Goal: Information Seeking & Learning: Check status

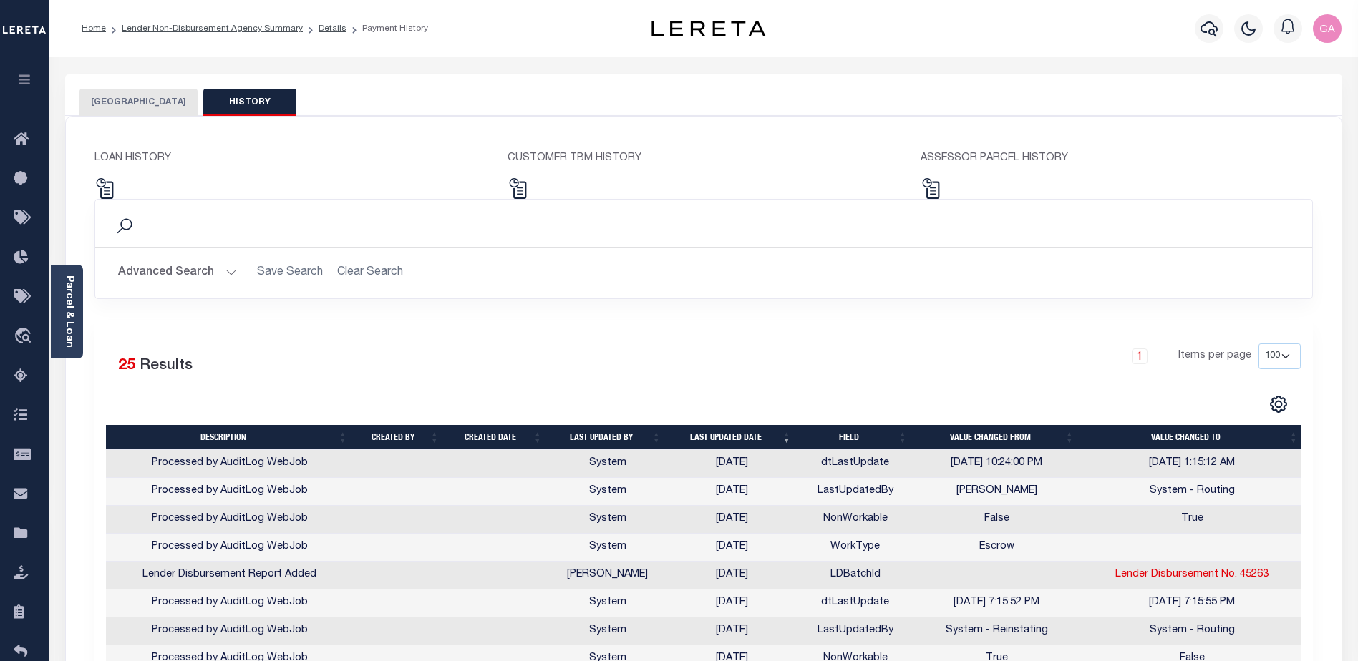
select select "100"
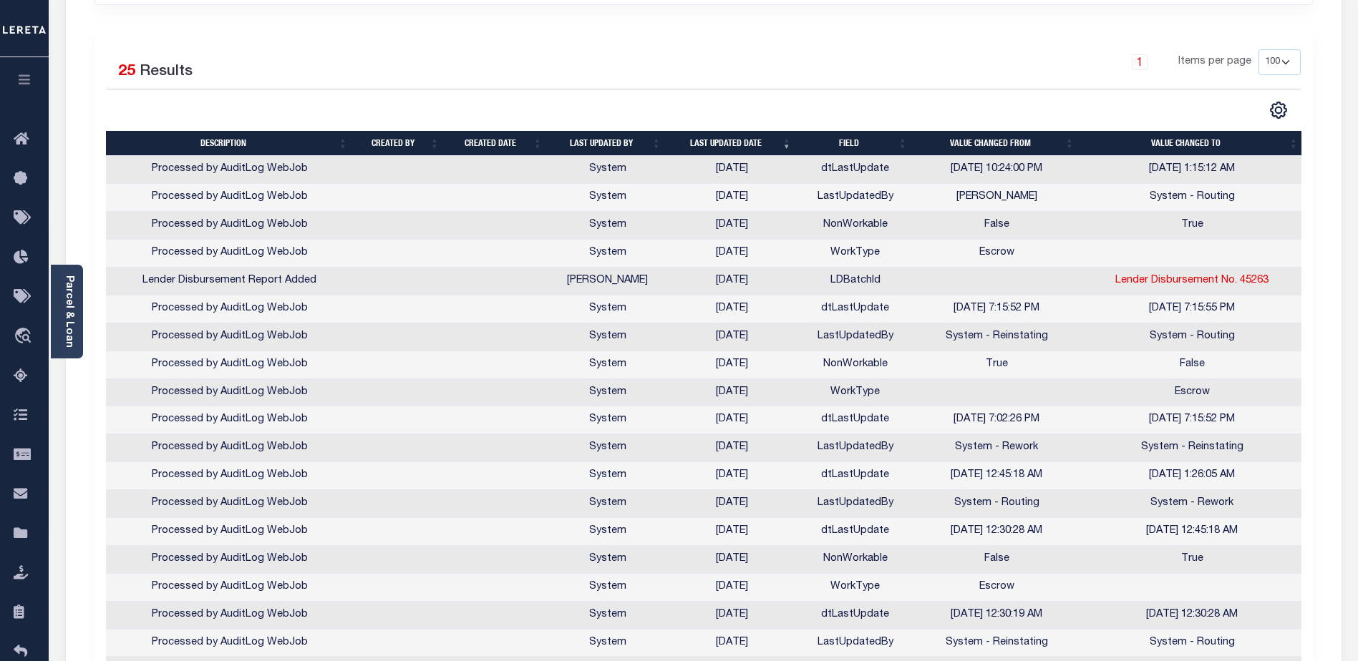
scroll to position [294, 0]
click at [24, 80] on icon "button" at bounding box center [24, 79] width 16 height 13
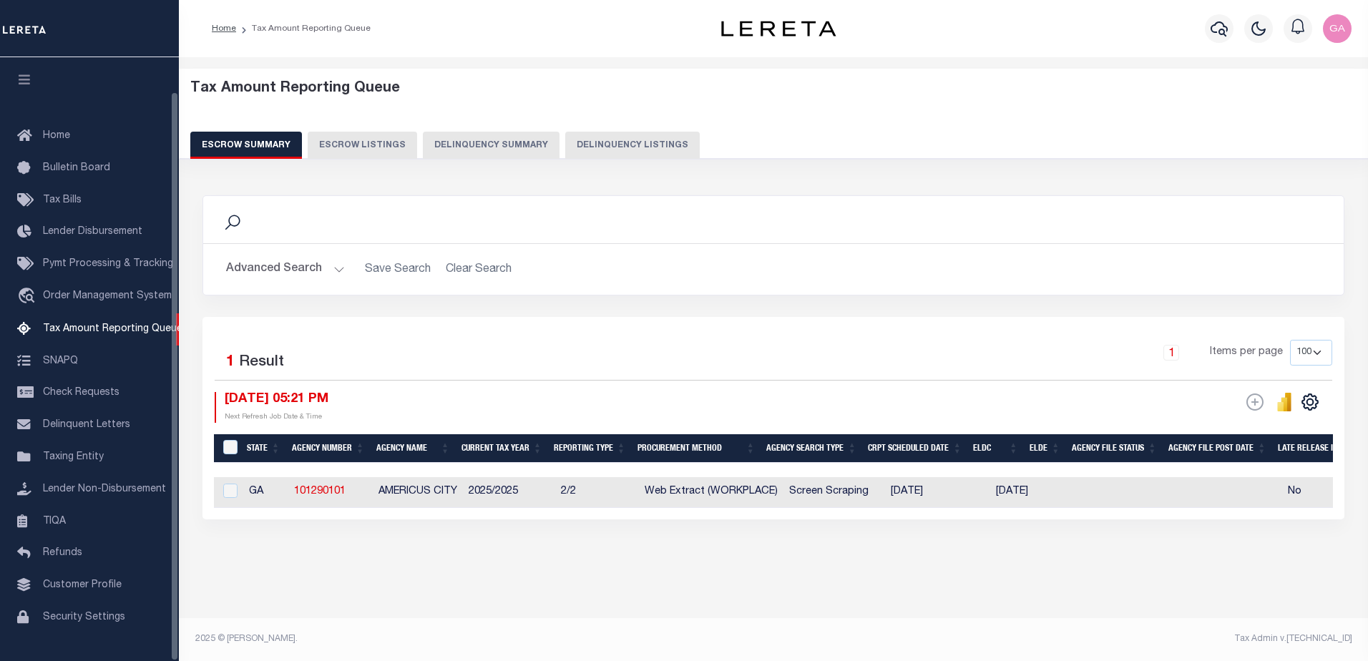
select select "100"
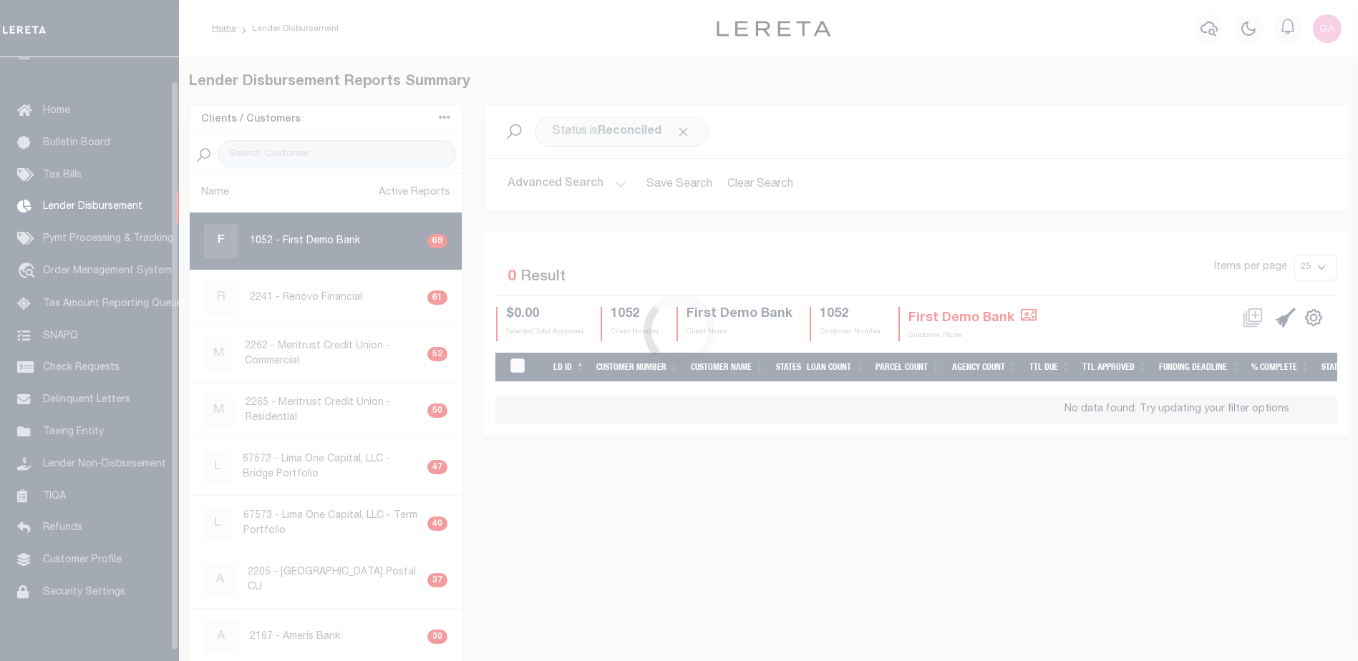
scroll to position [25, 0]
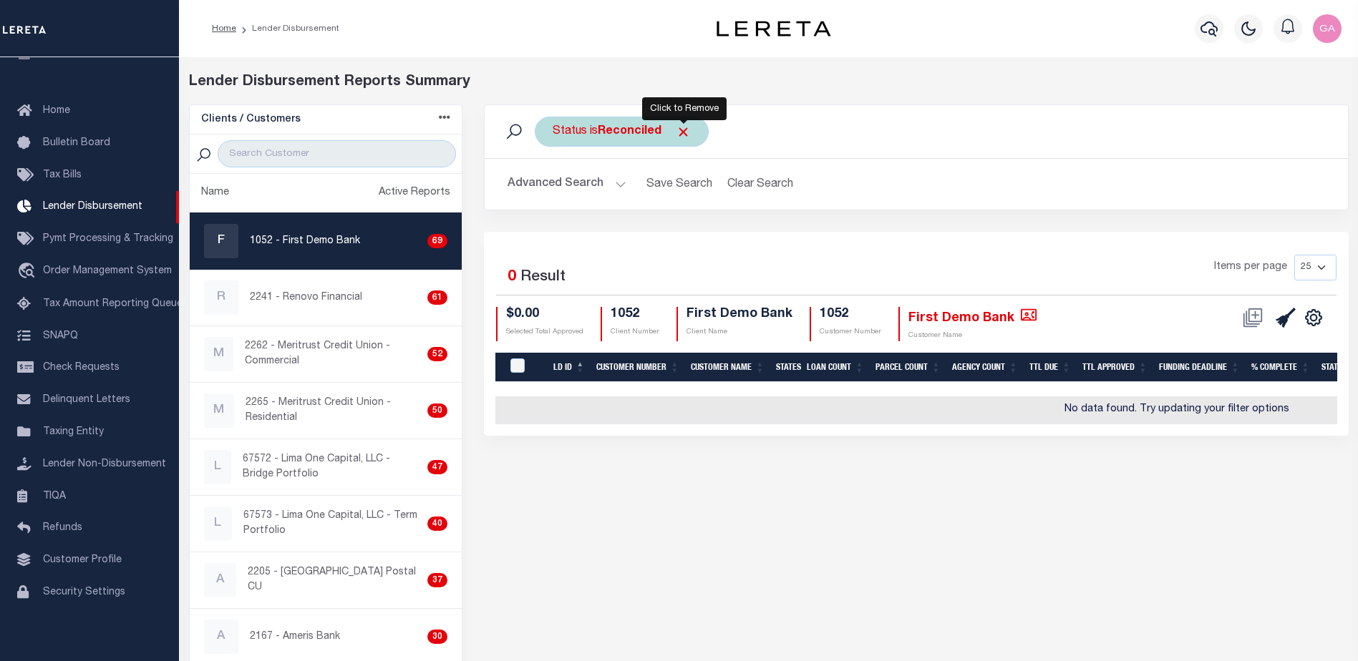
click at [678, 127] on span "Click to Remove" at bounding box center [683, 132] width 15 height 15
click at [285, 158] on input "search" at bounding box center [337, 153] width 238 height 27
type input "1101"
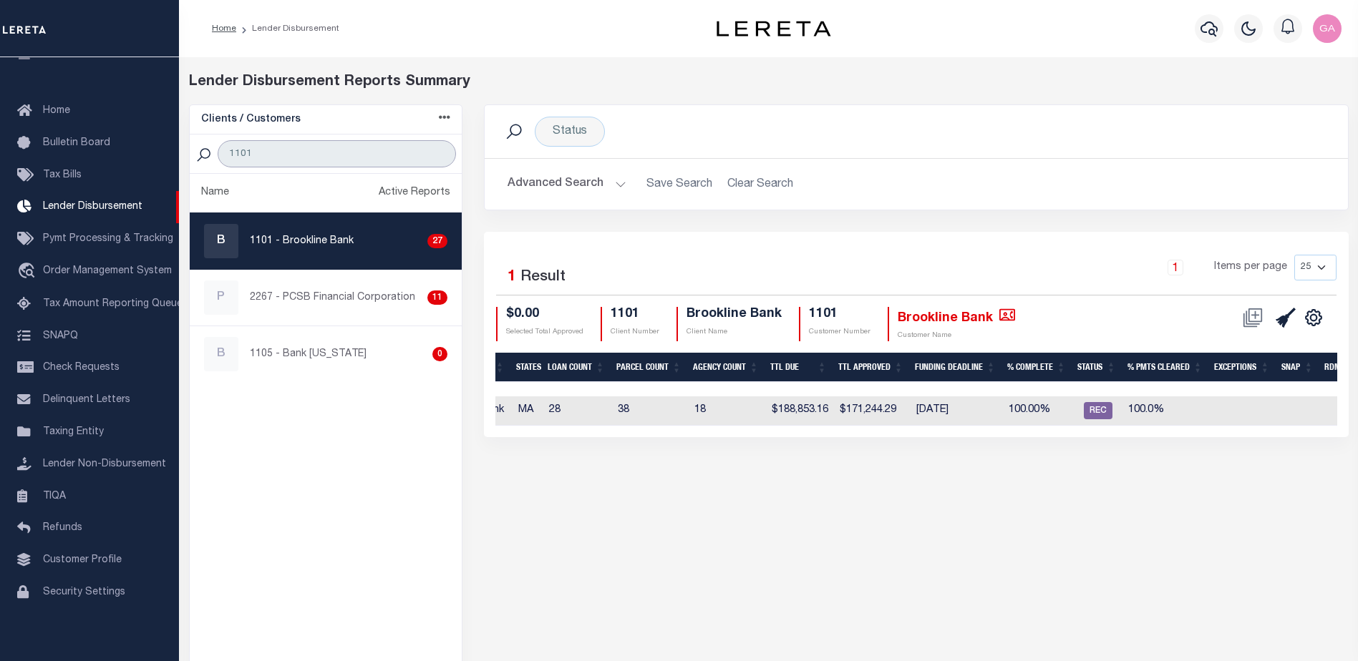
scroll to position [0, 0]
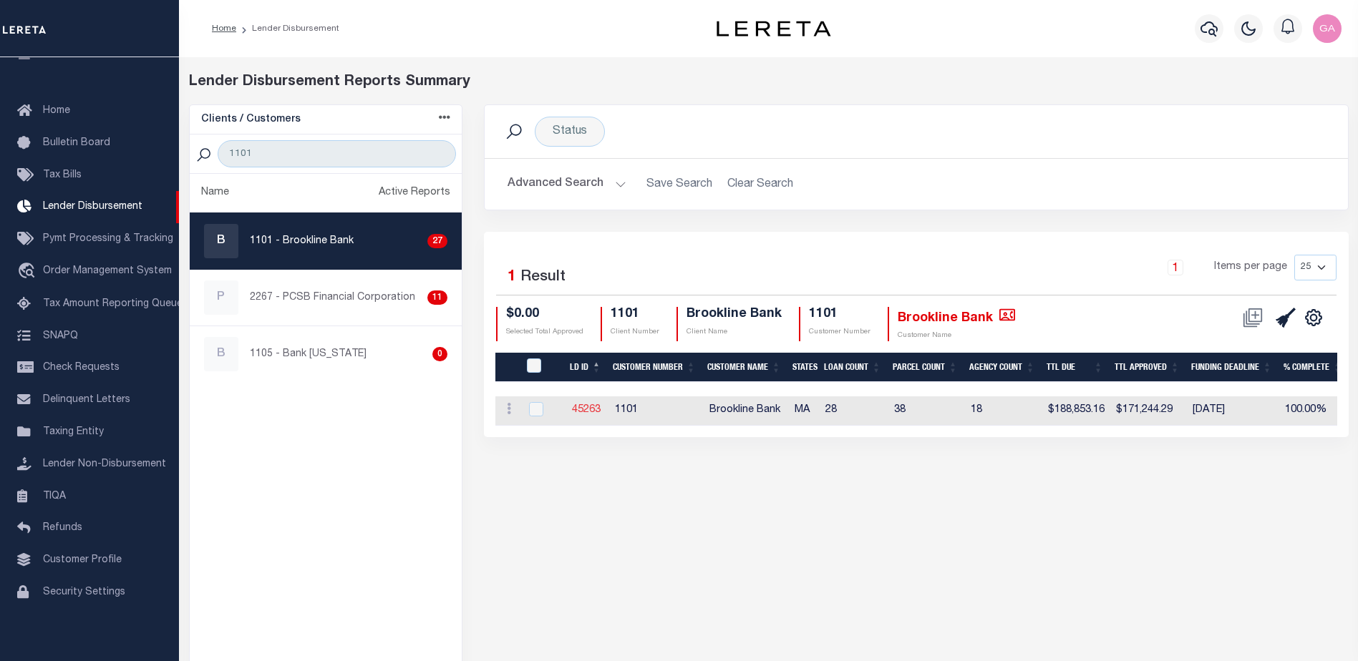
click at [585, 409] on link "45263" at bounding box center [586, 410] width 29 height 10
checkbox input "true"
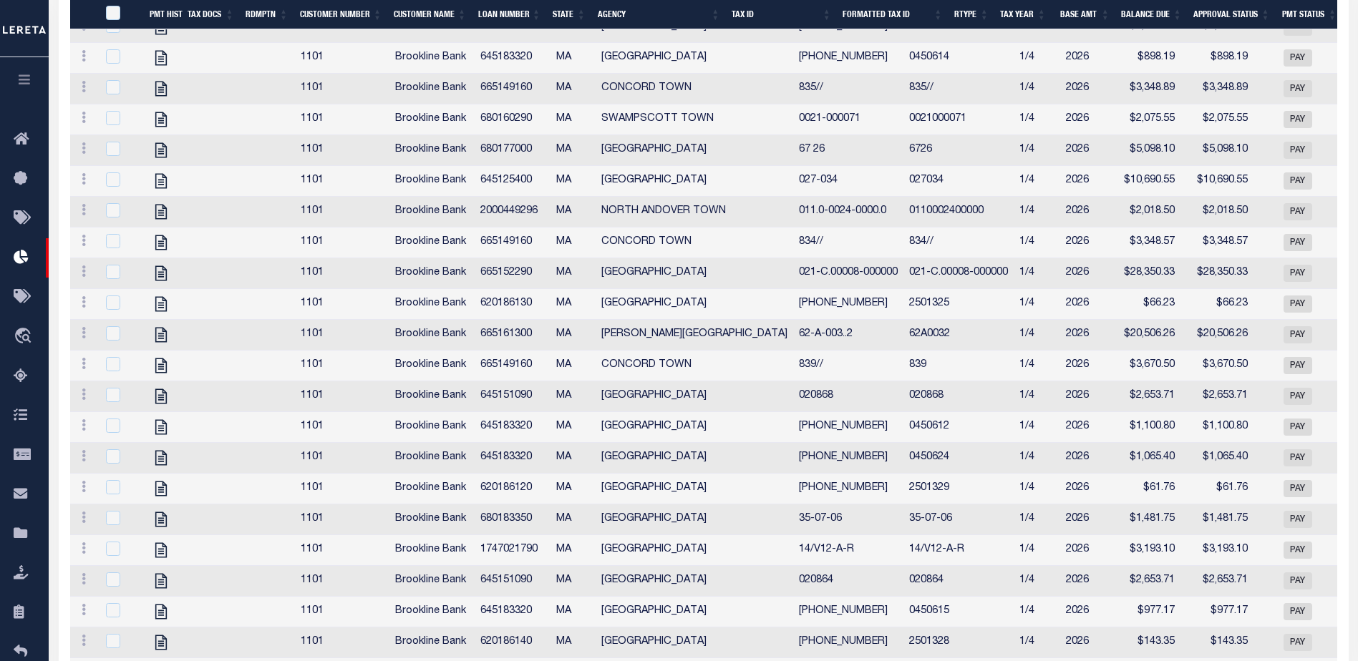
scroll to position [756, 0]
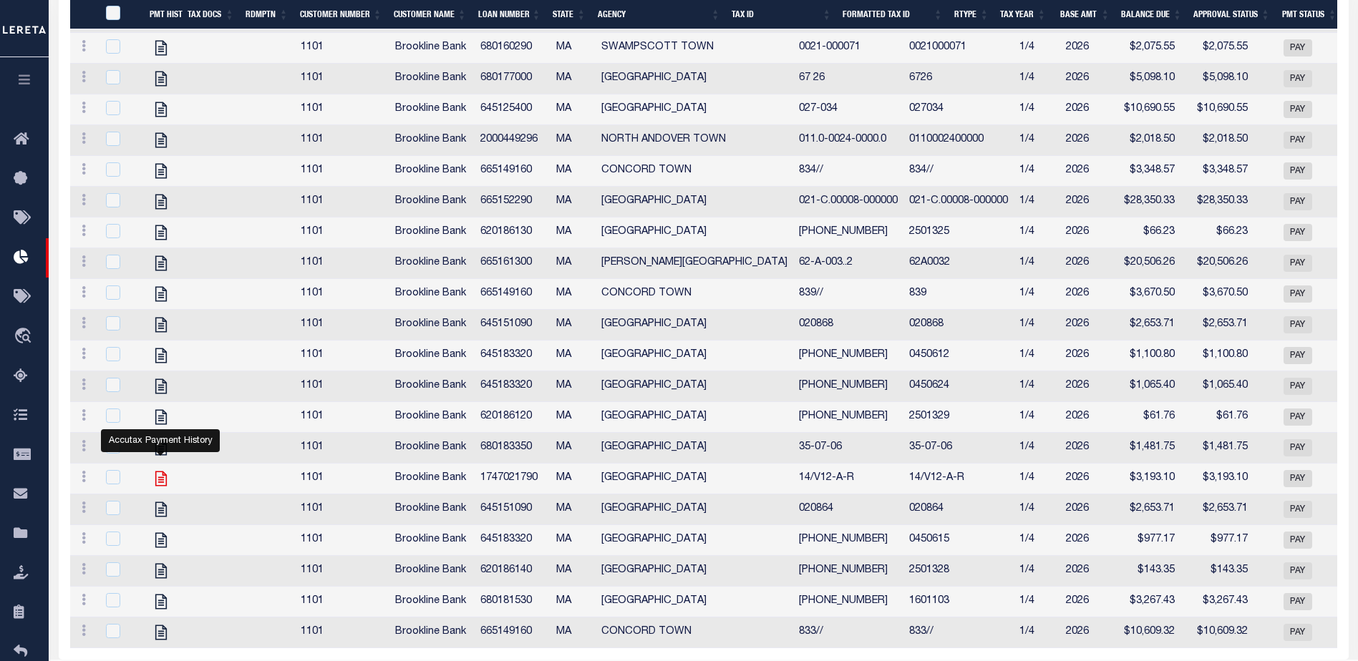
click at [160, 487] on icon "" at bounding box center [160, 479] width 11 height 15
checkbox input "true"
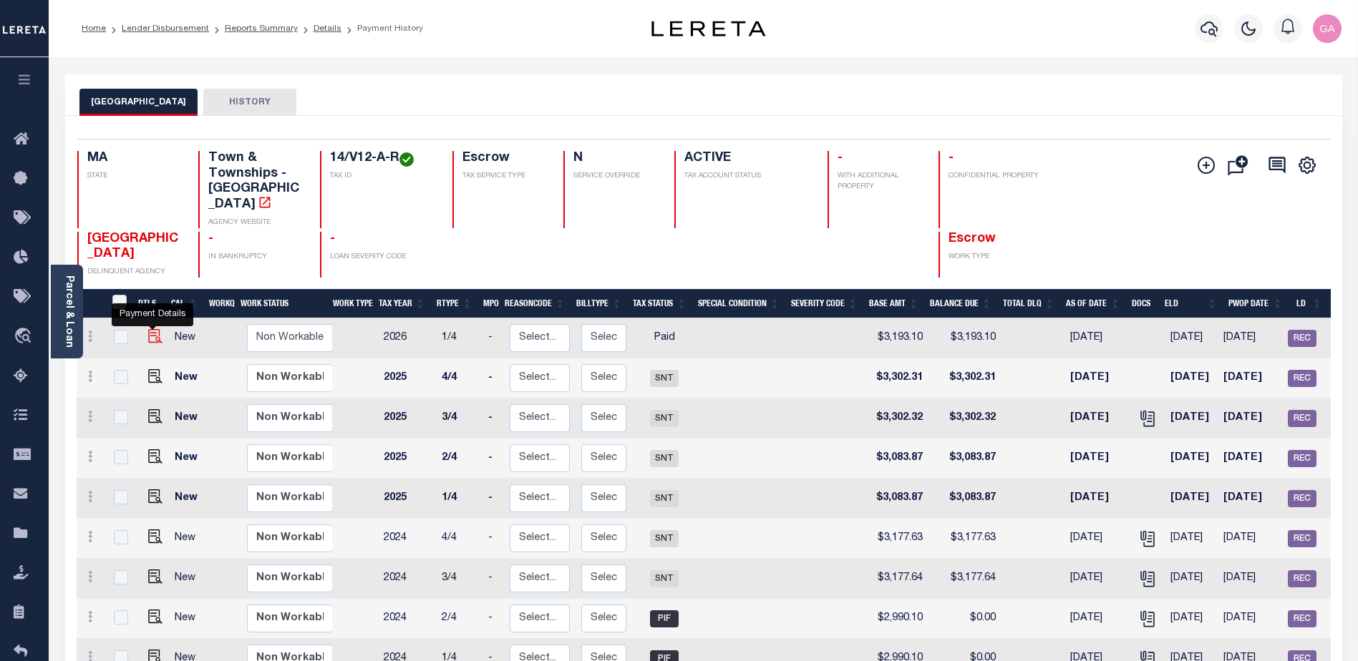
click at [148, 329] on img "" at bounding box center [155, 336] width 14 height 14
checkbox input "true"
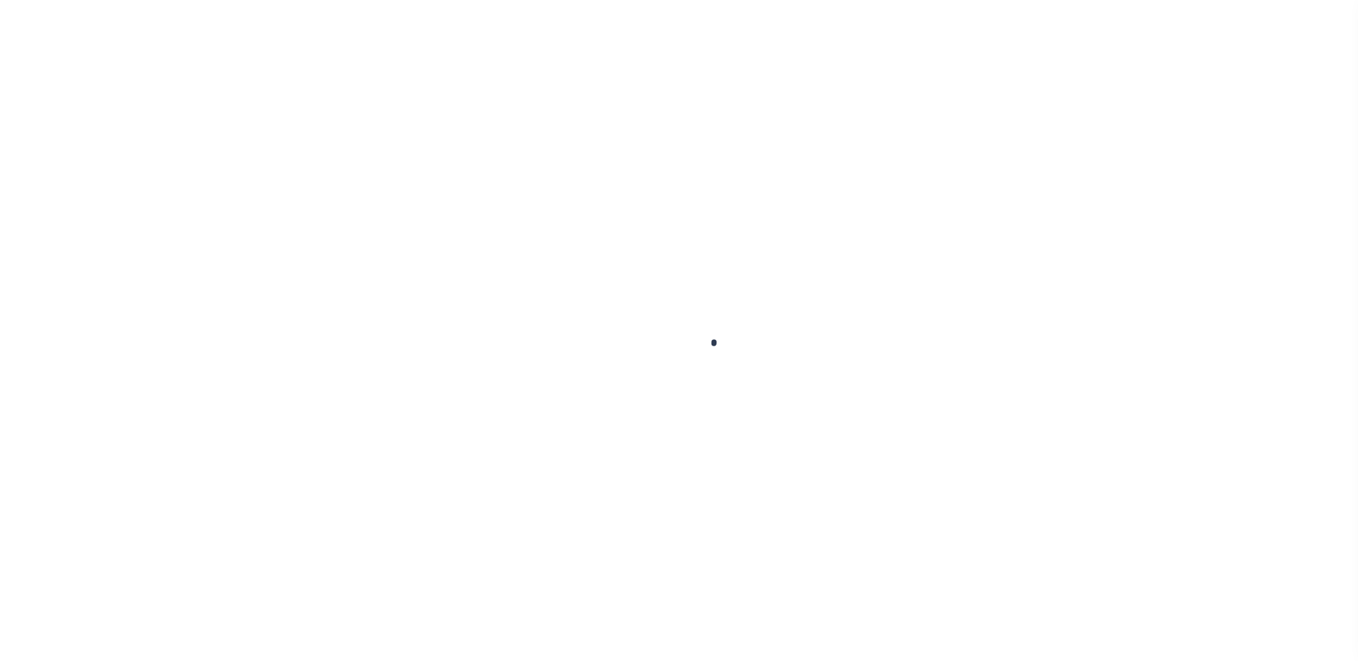
select select "PYD"
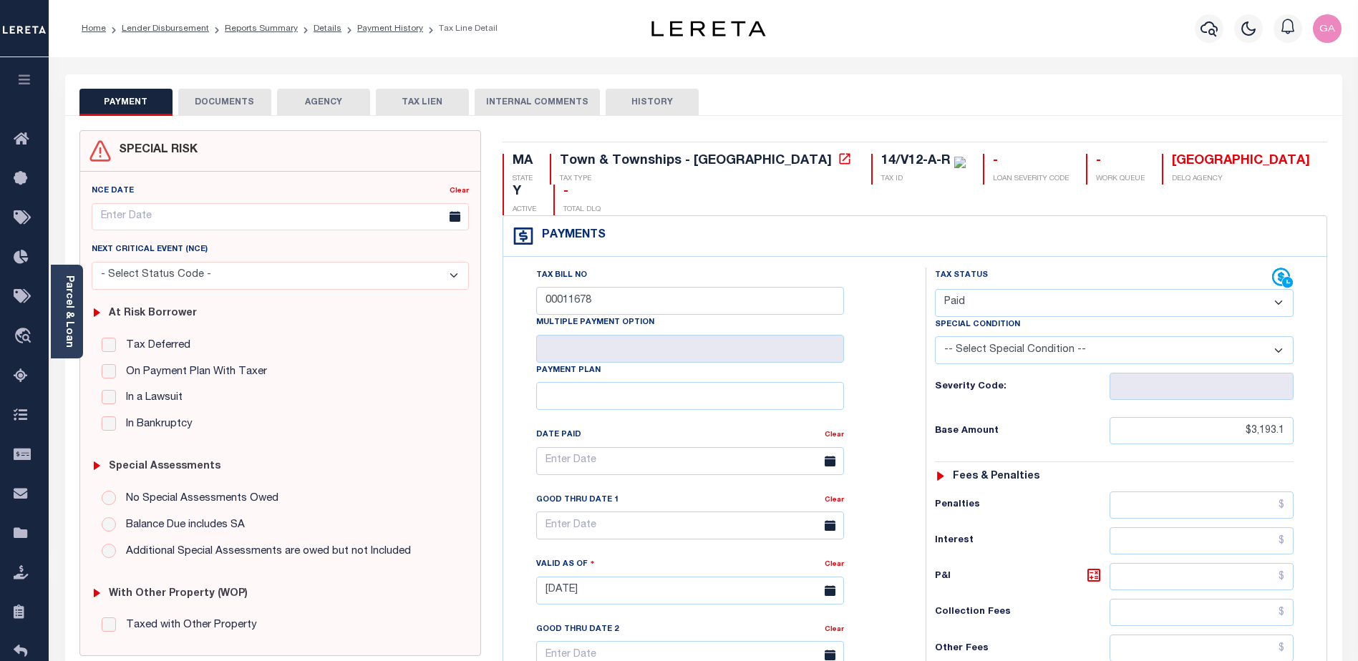
click at [652, 102] on button "HISTORY" at bounding box center [652, 102] width 93 height 27
select select "50"
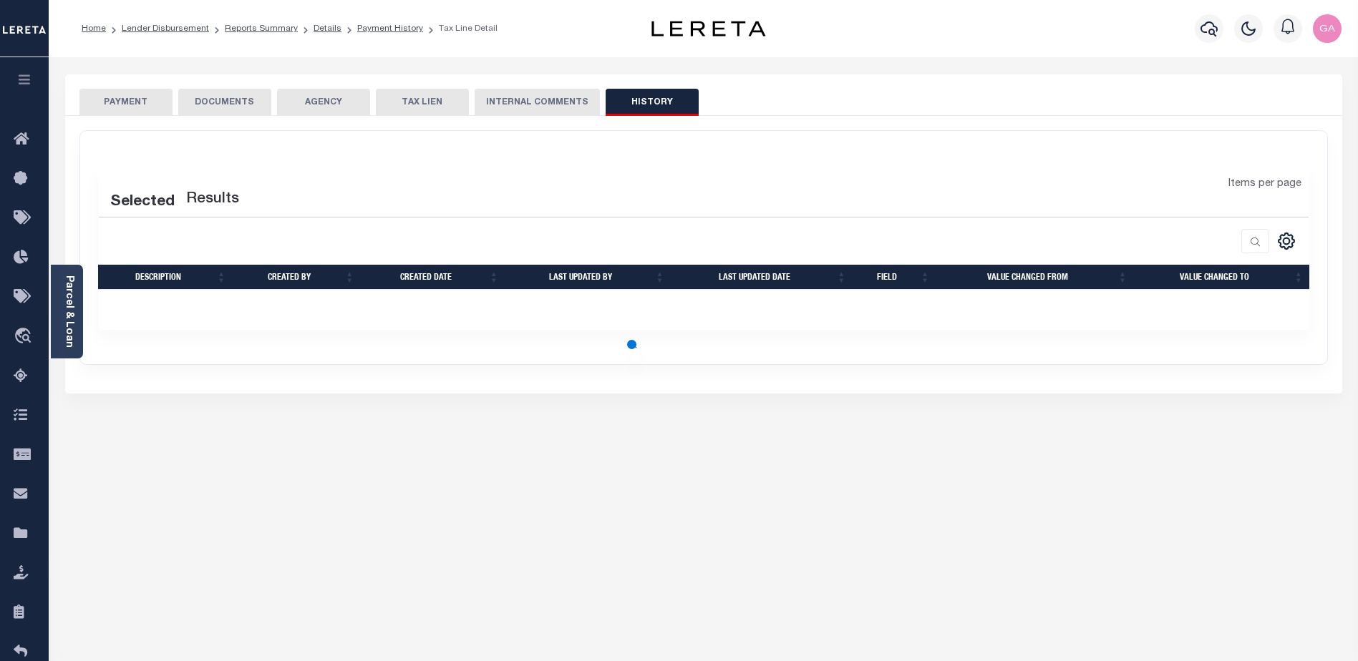
select select "50"
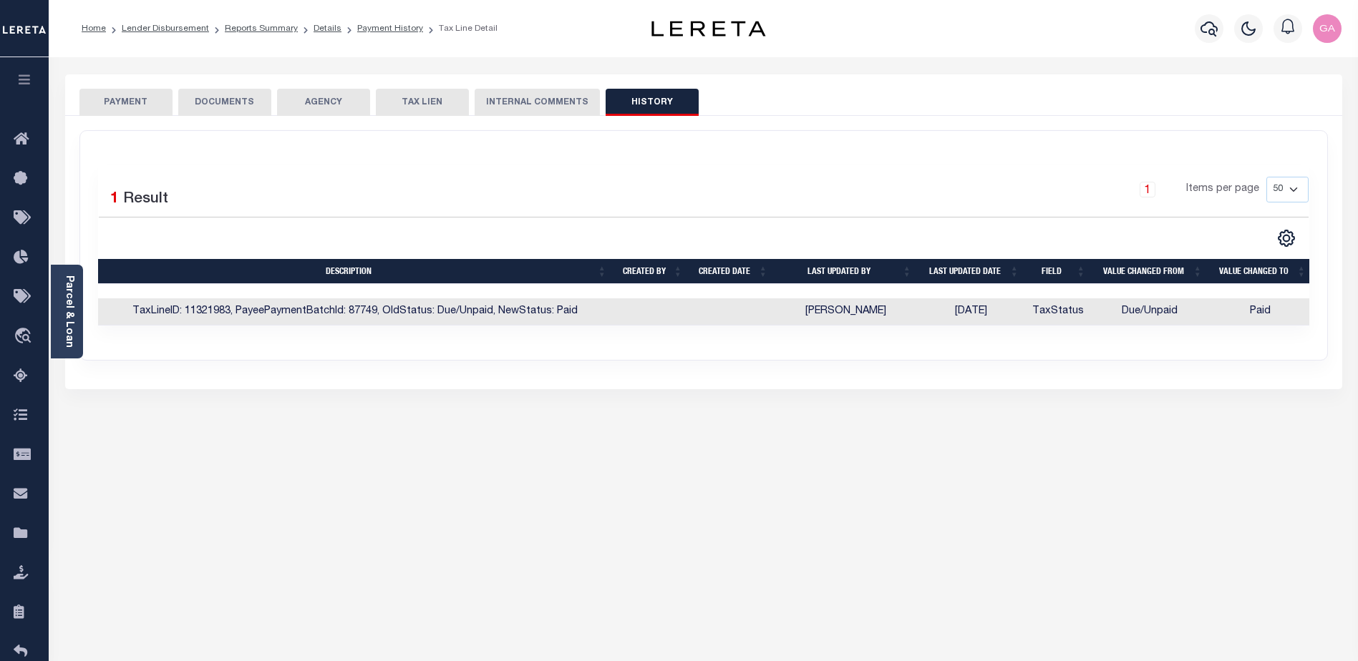
click at [131, 108] on button "PAYMENT" at bounding box center [125, 102] width 93 height 27
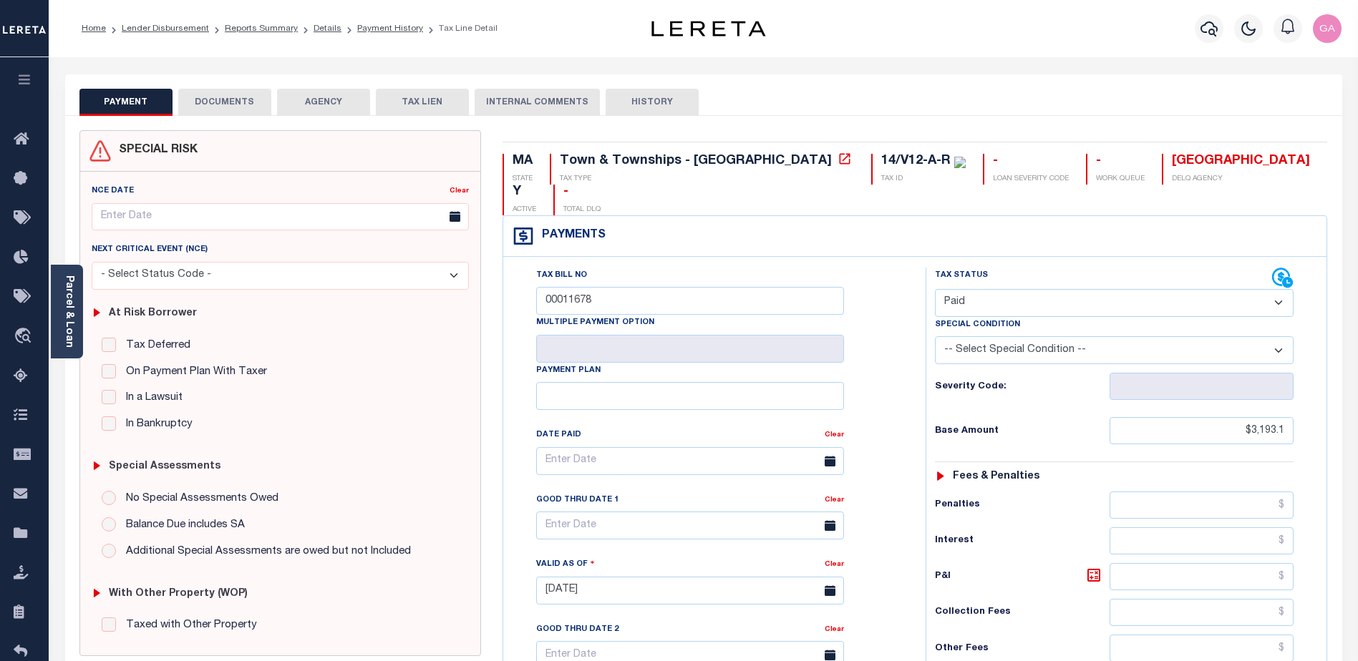
click at [211, 97] on button "DOCUMENTS" at bounding box center [224, 102] width 93 height 27
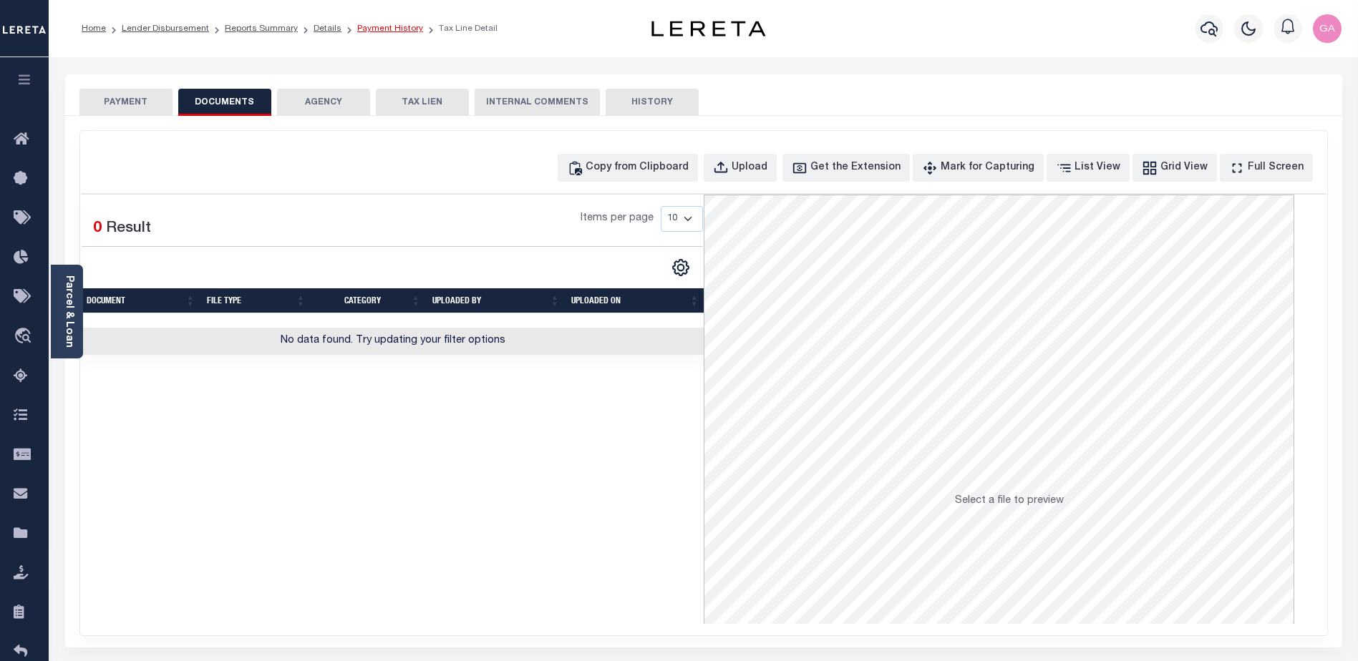
click at [373, 25] on link "Payment History" at bounding box center [390, 28] width 66 height 9
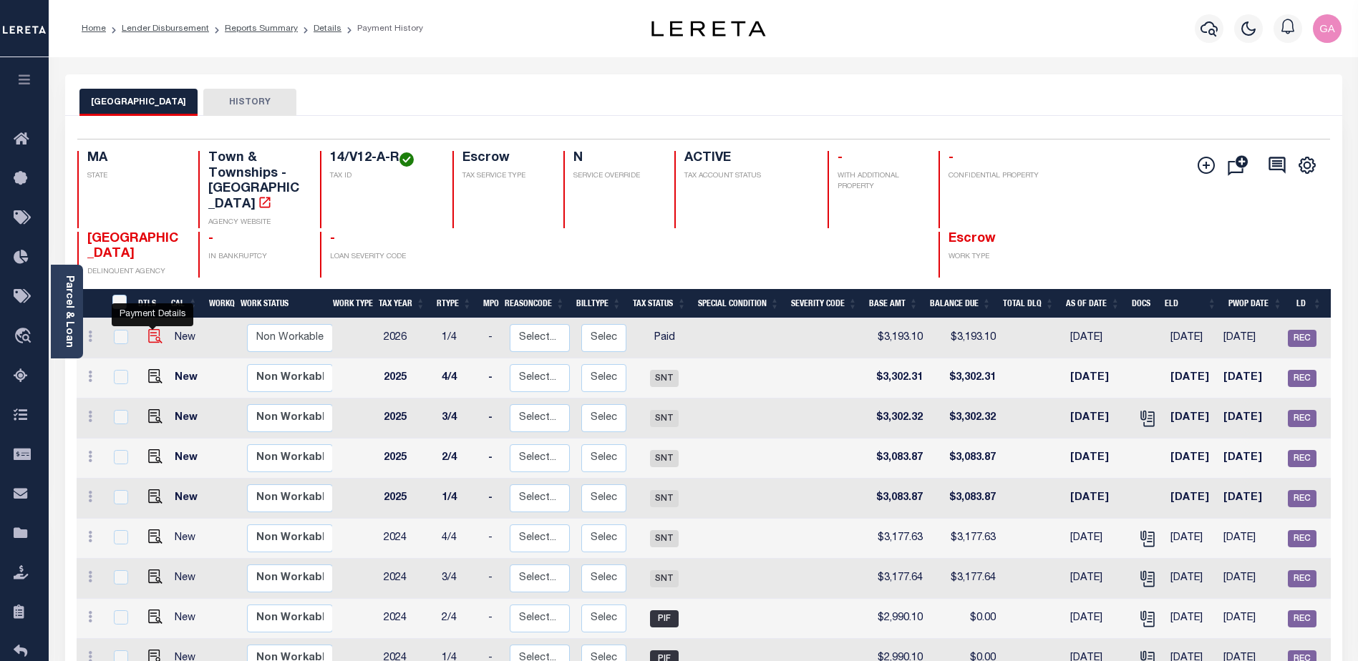
click at [148, 329] on img "" at bounding box center [155, 336] width 14 height 14
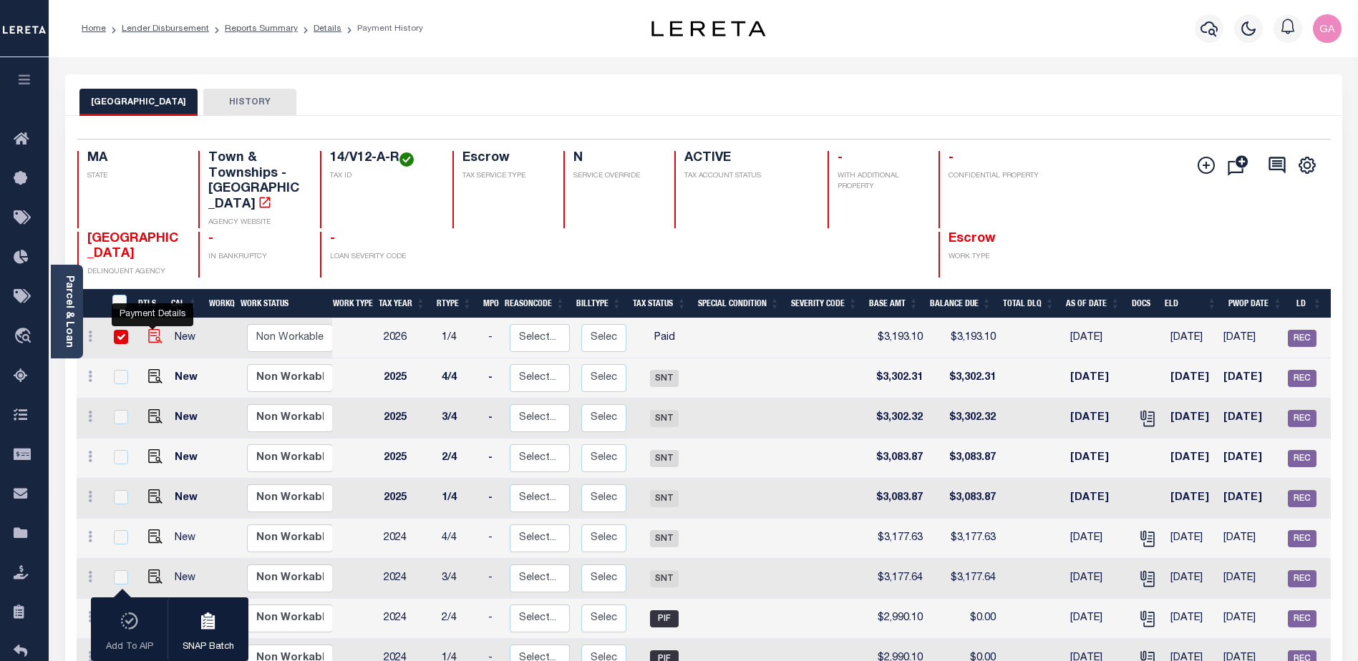
checkbox input "true"
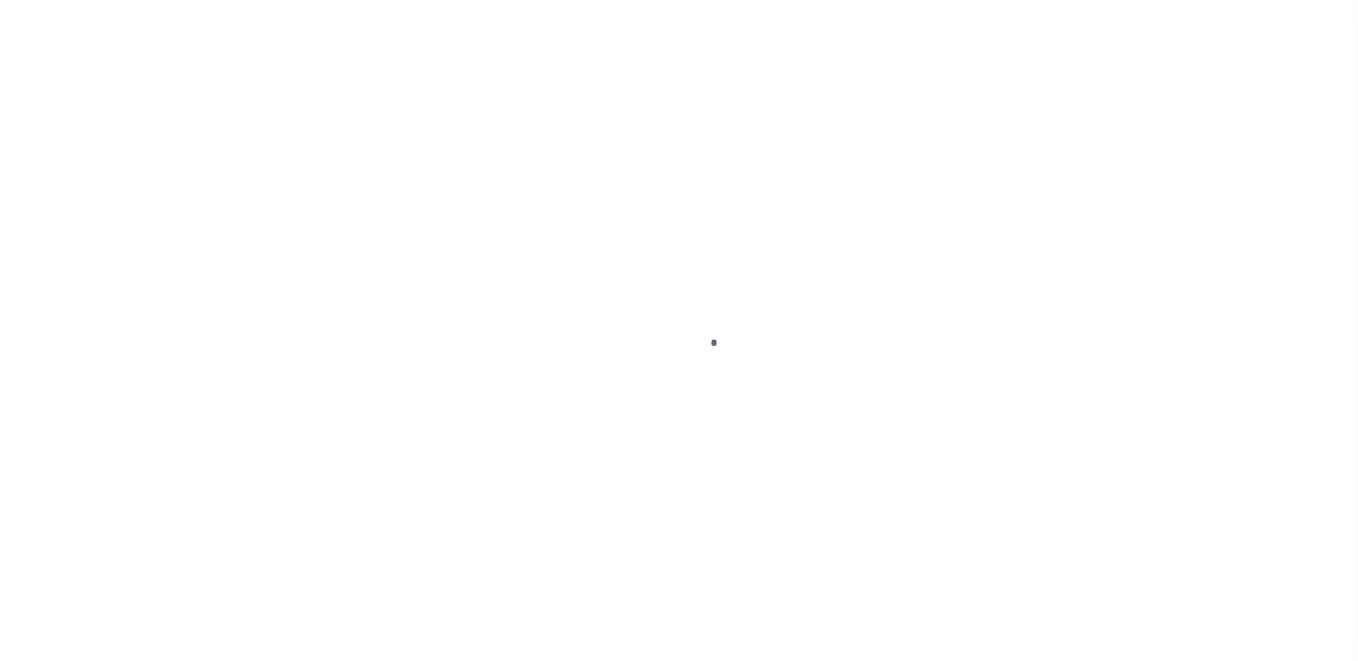
select select "PYD"
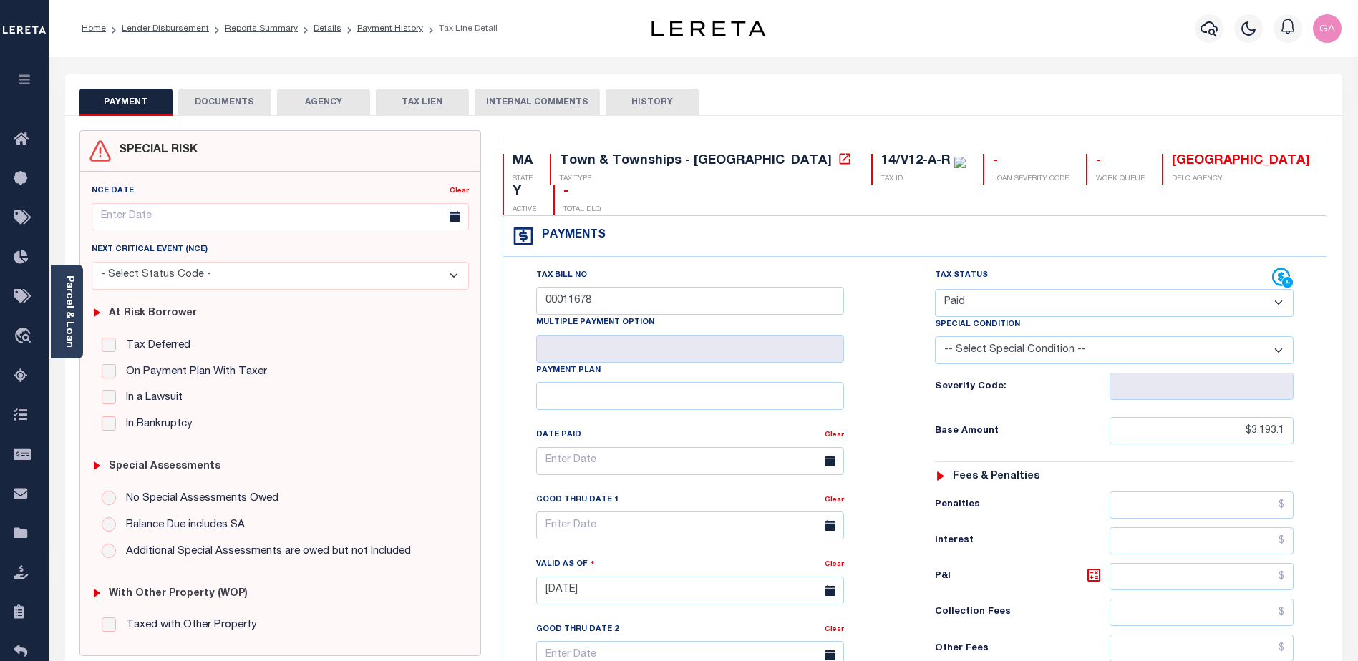
click at [230, 99] on button "DOCUMENTS" at bounding box center [224, 102] width 93 height 27
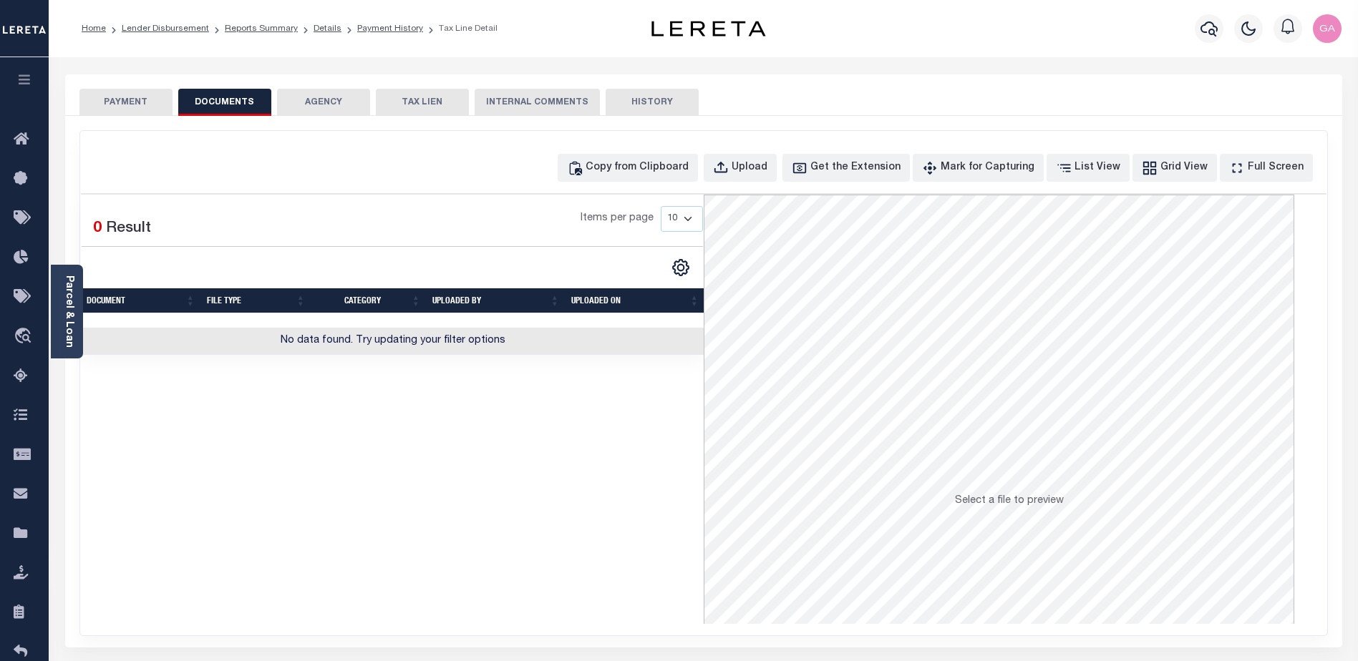
click at [323, 104] on button "AGENCY" at bounding box center [323, 102] width 93 height 27
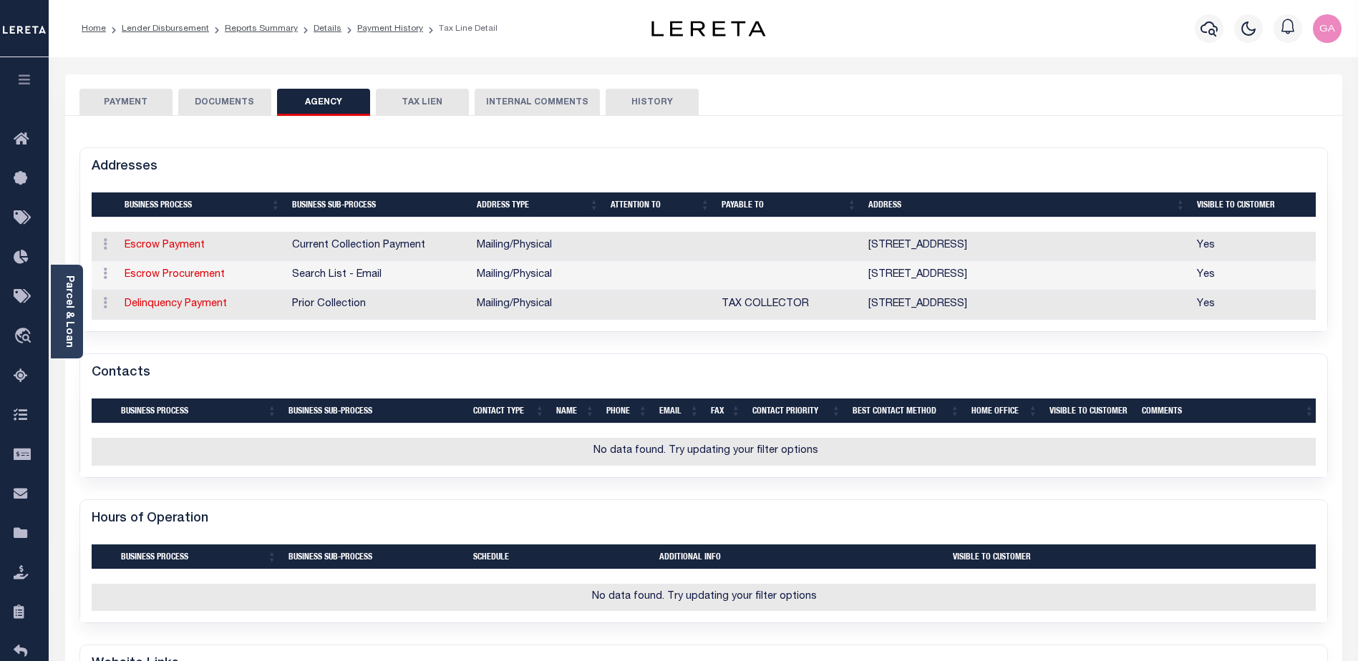
click at [410, 101] on button "TAX LIEN" at bounding box center [422, 102] width 93 height 27
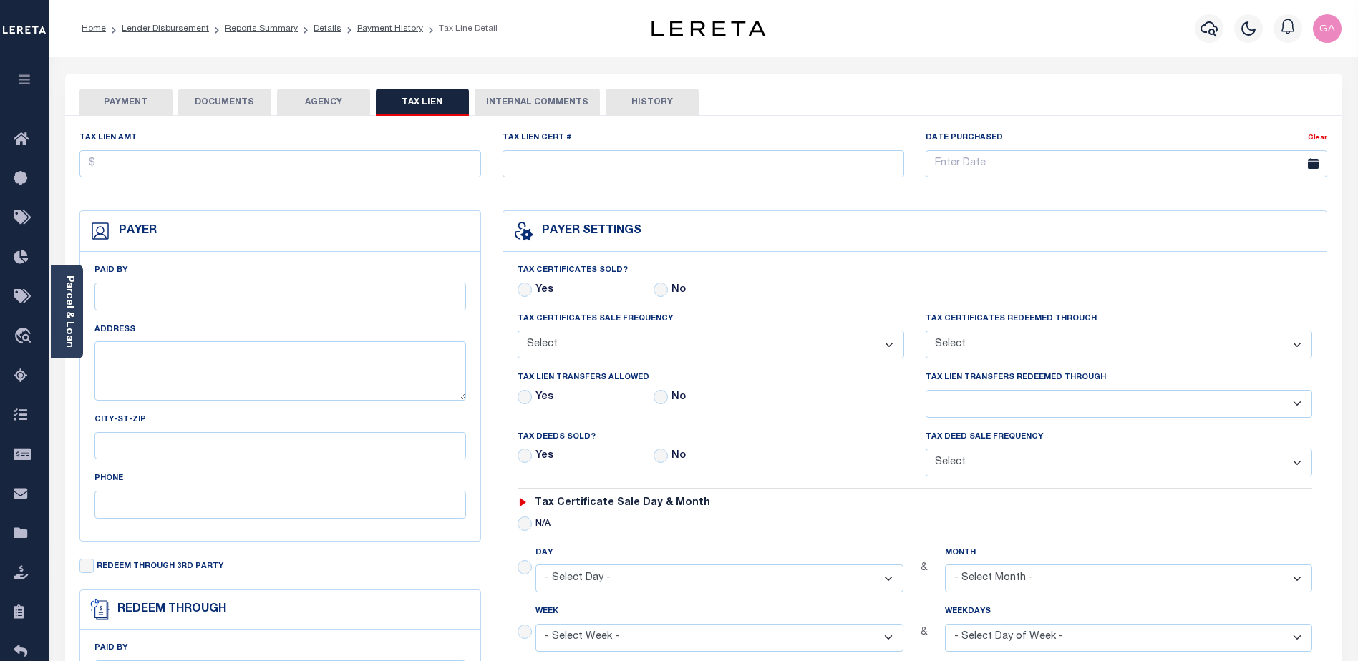
checkbox input "false"
radio input "true"
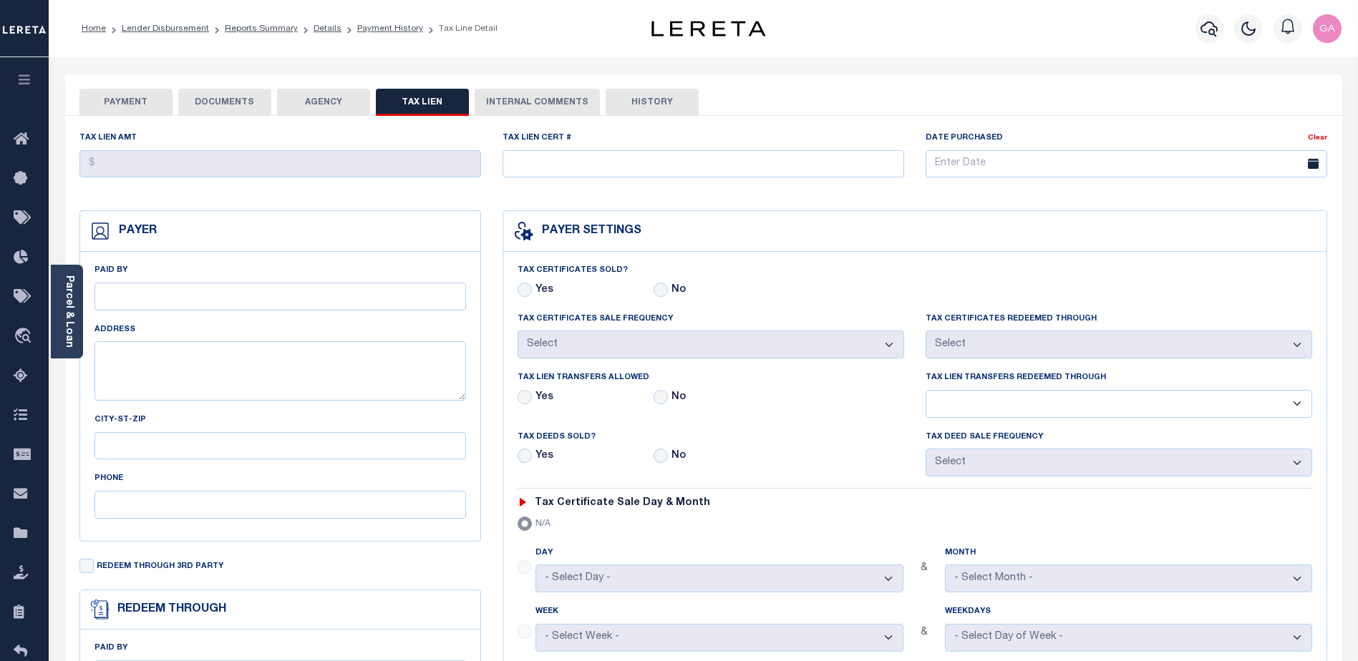
click at [520, 102] on button "INTERNAL COMMENTS" at bounding box center [537, 102] width 125 height 27
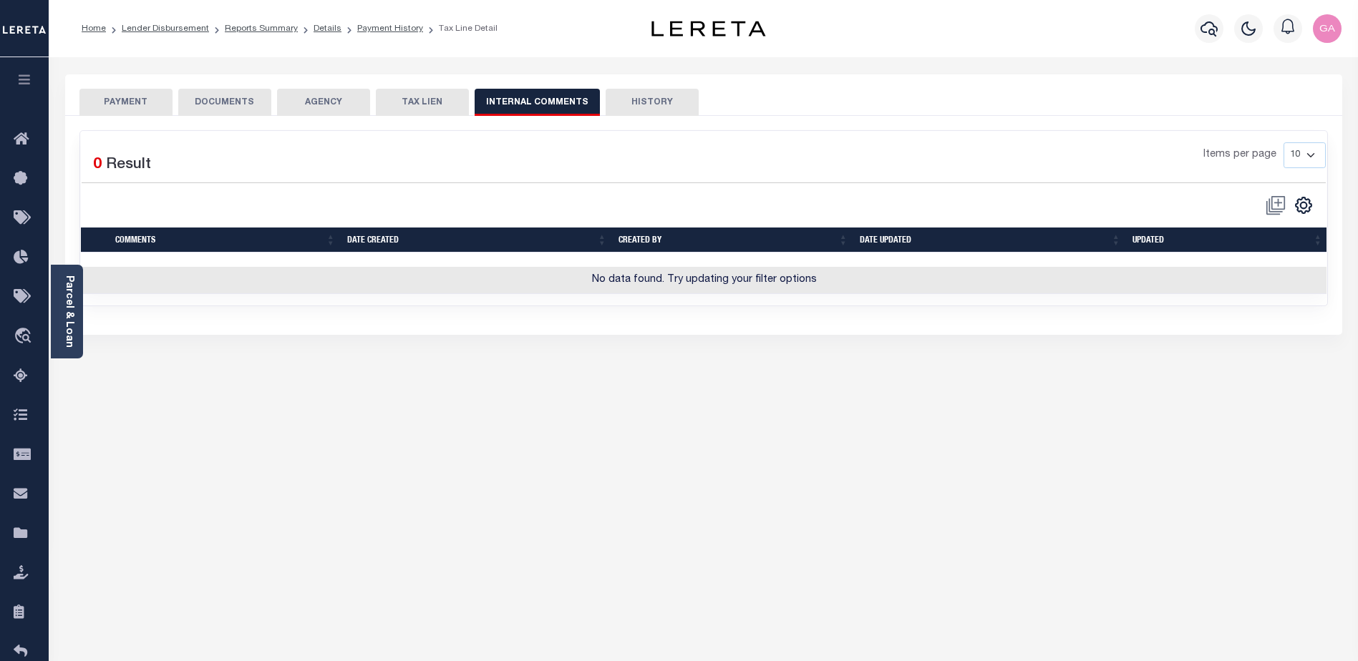
click at [627, 105] on button "HISTORY" at bounding box center [652, 102] width 93 height 27
select select "50"
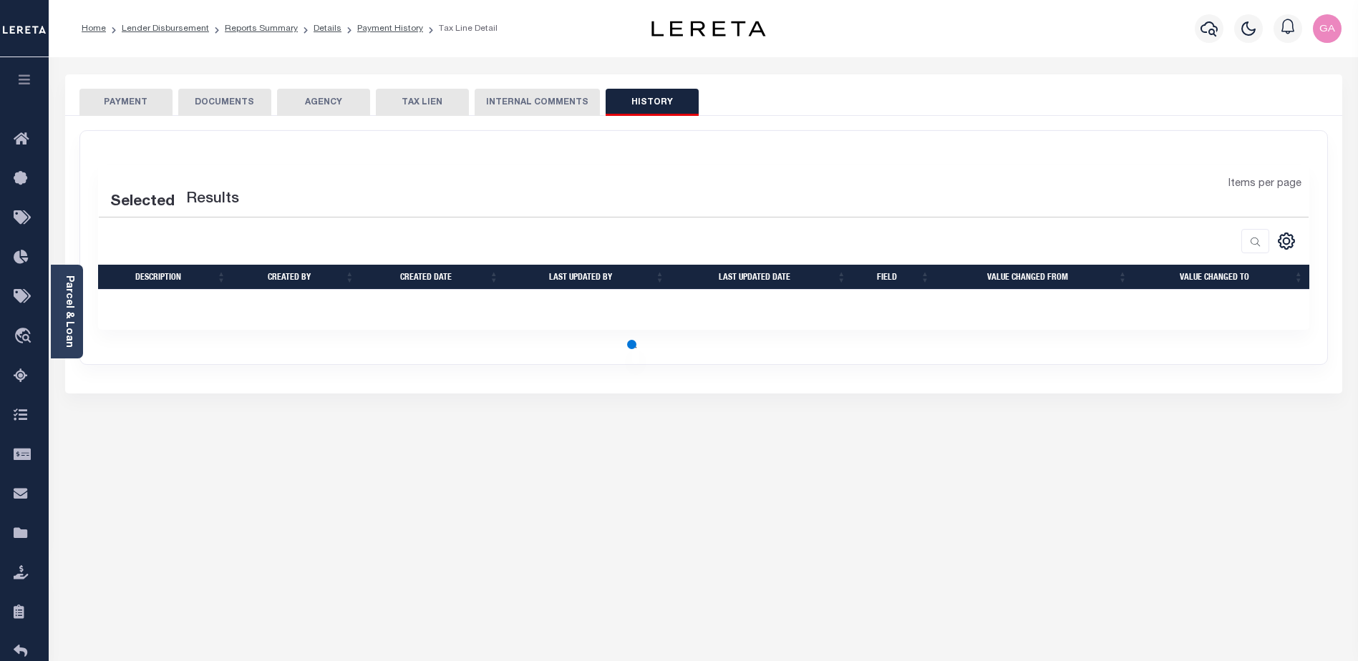
select select "50"
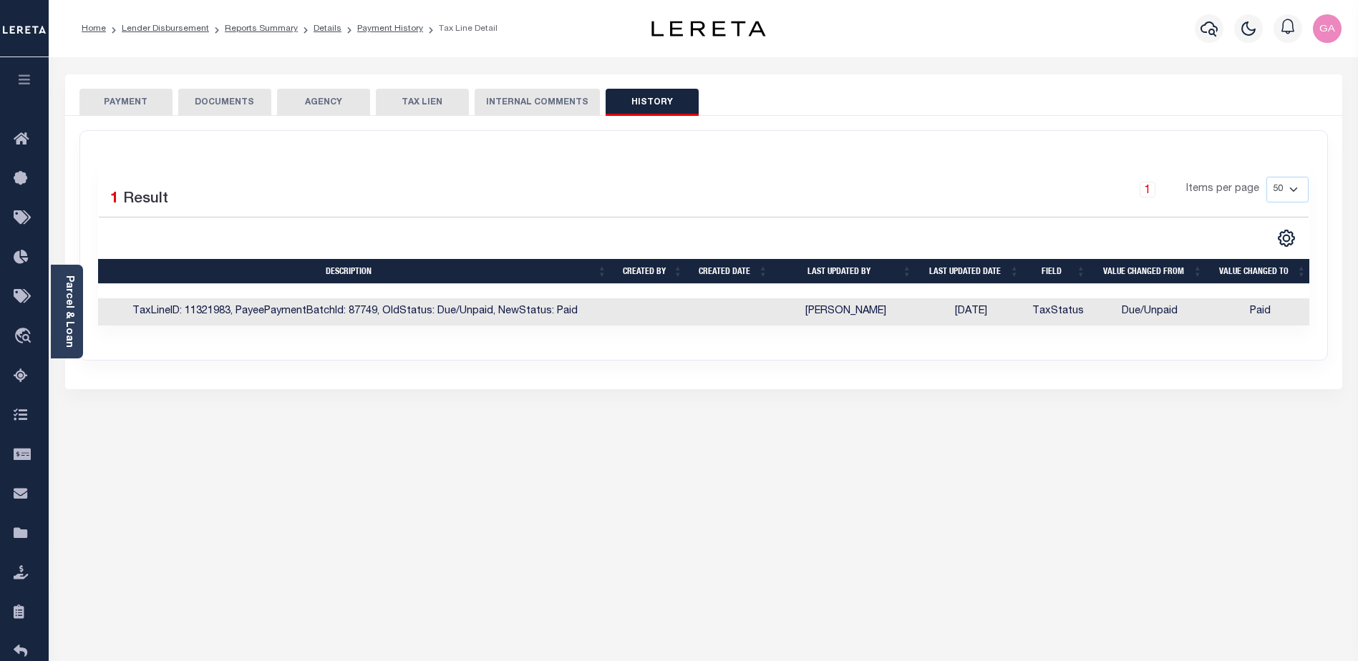
click at [21, 76] on icon "button" at bounding box center [24, 79] width 16 height 13
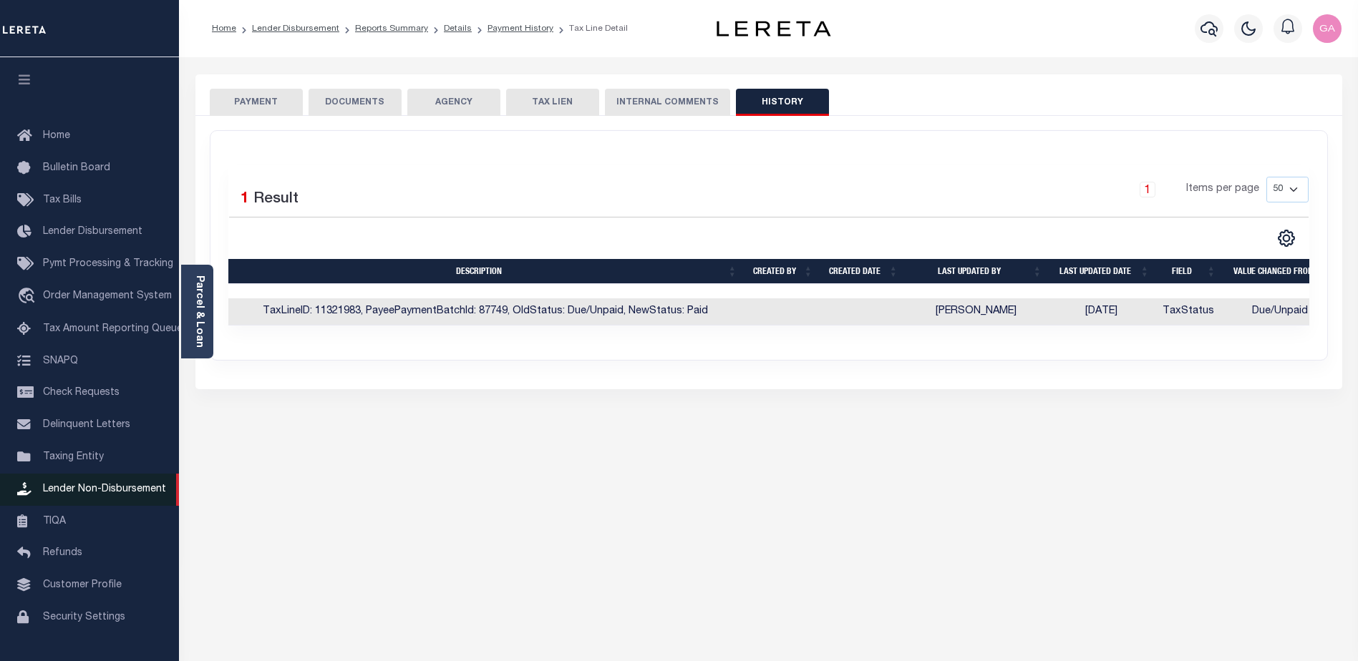
click at [76, 495] on span "Lender Non-Disbursement" at bounding box center [104, 490] width 123 height 10
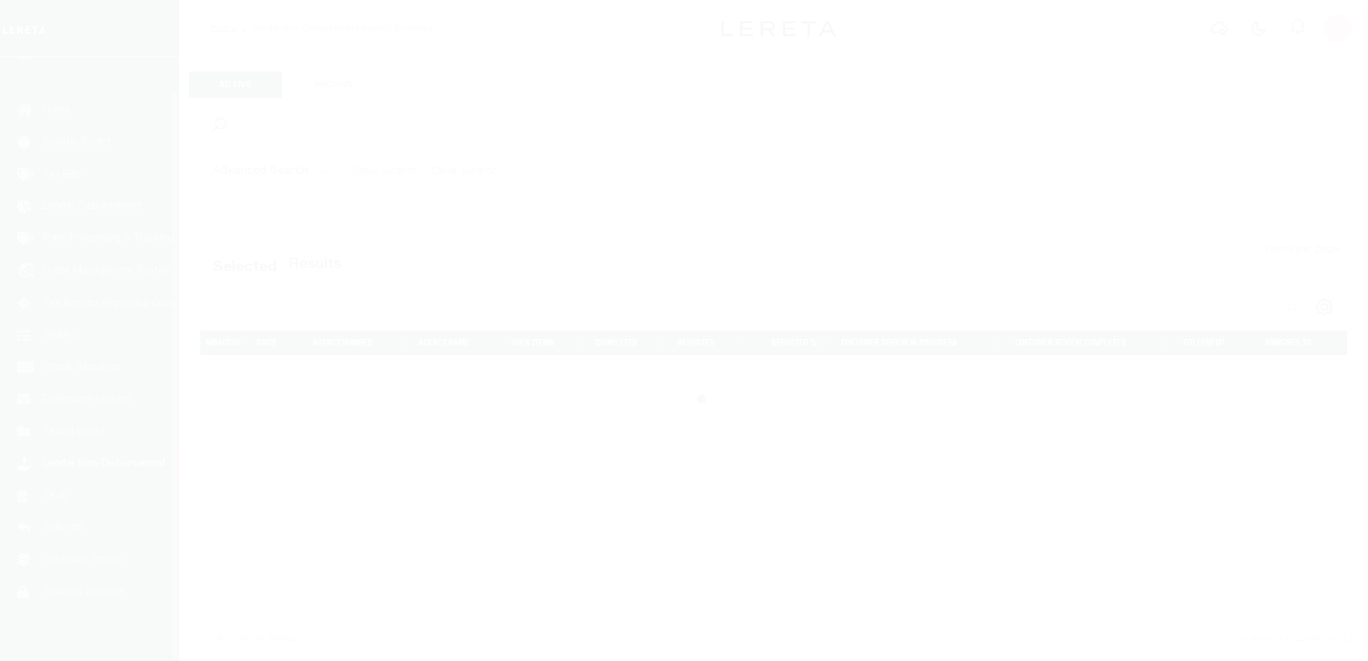
scroll to position [36, 0]
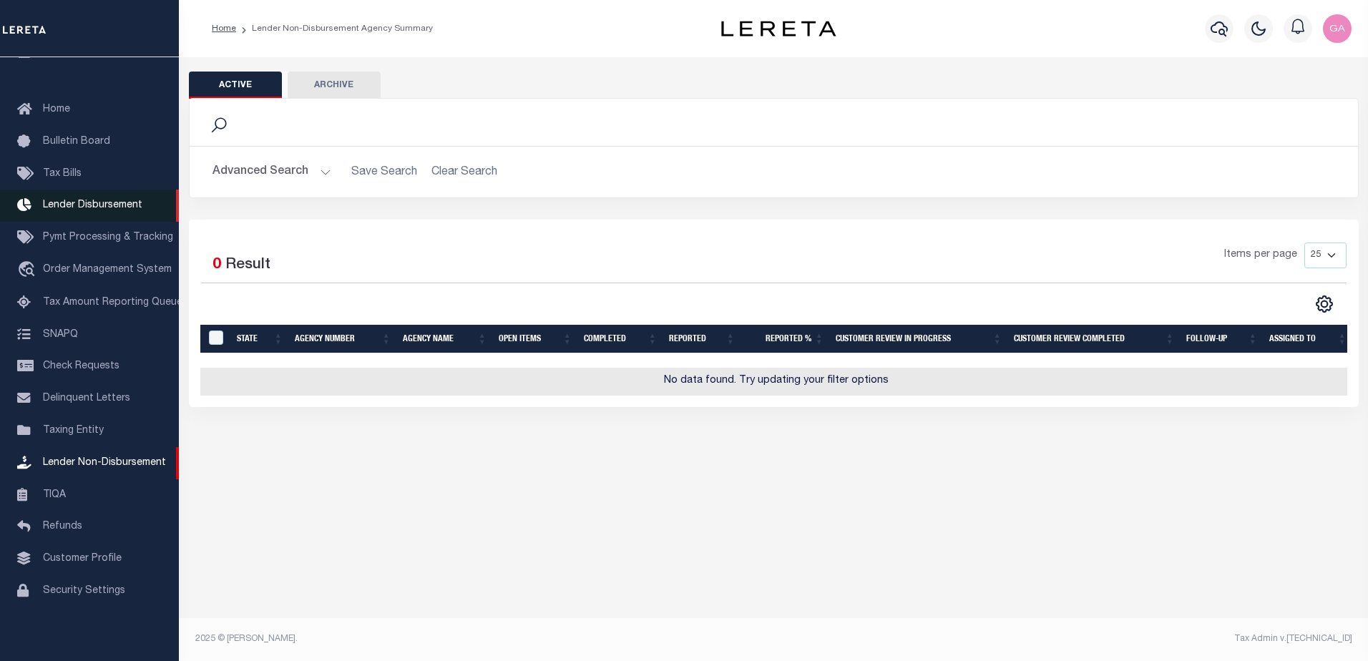
click at [84, 203] on span "Lender Disbursement" at bounding box center [92, 205] width 99 height 10
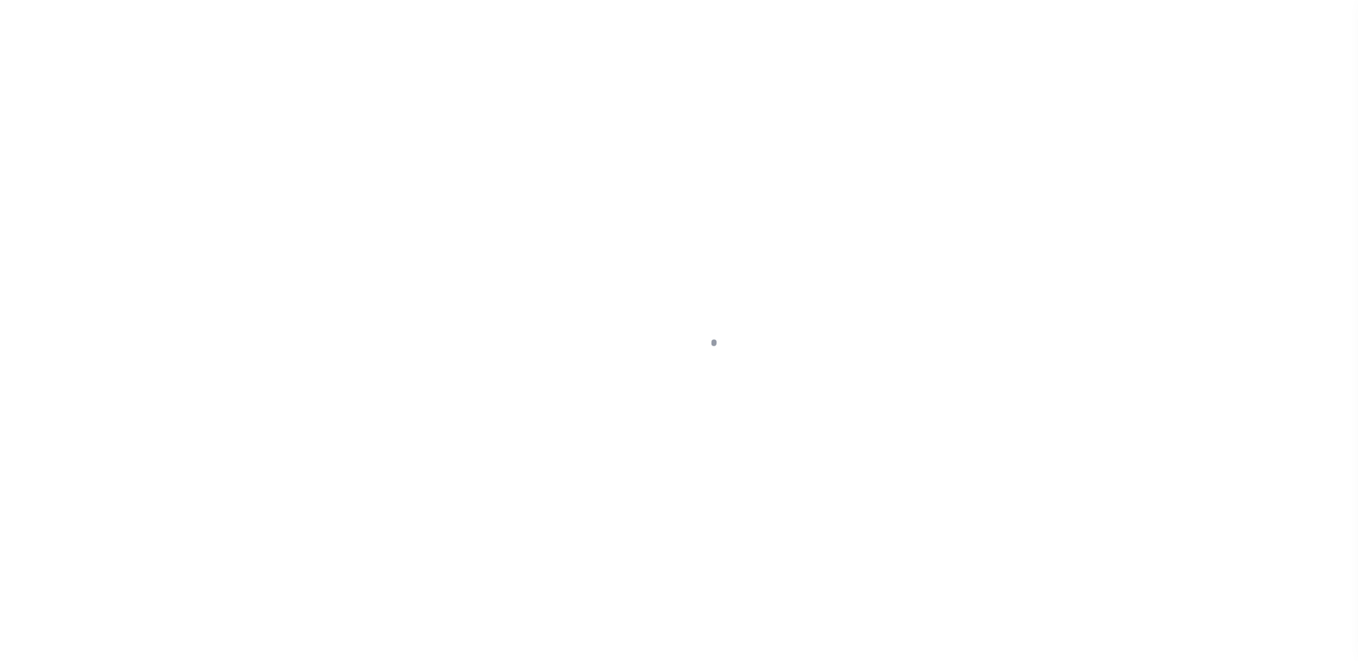
scroll to position [25, 0]
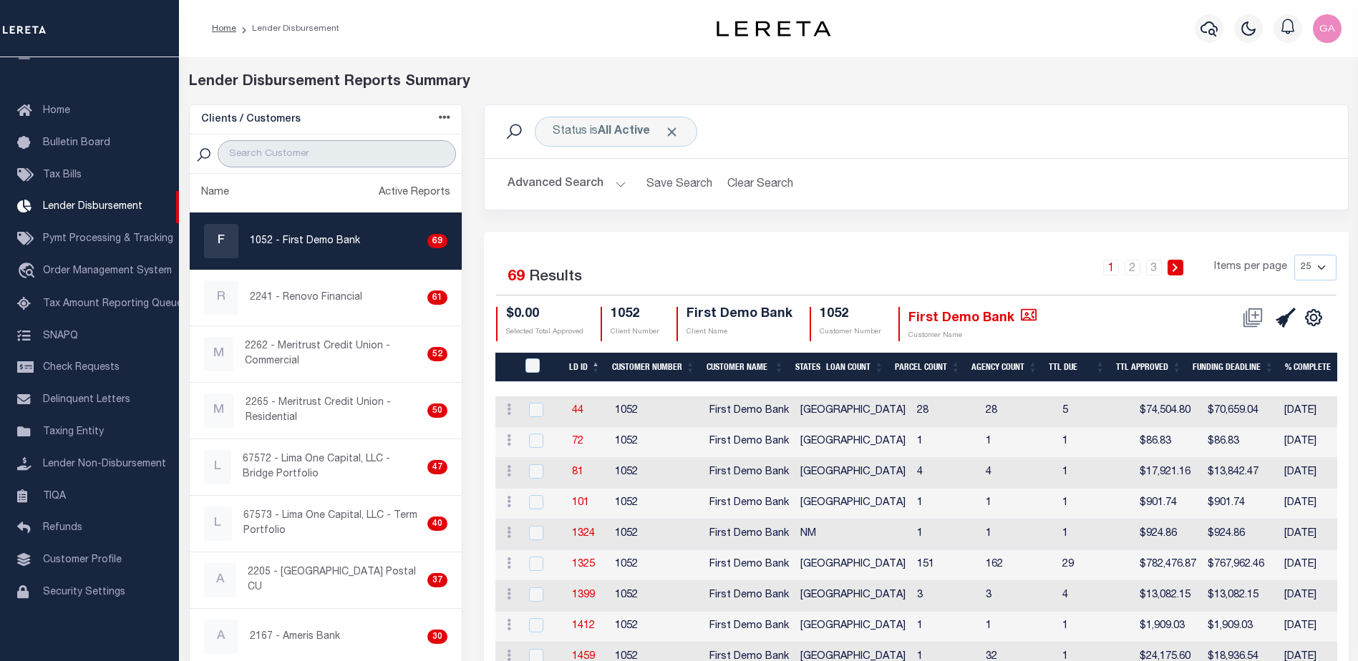
click at [296, 152] on input "search" at bounding box center [337, 153] width 238 height 27
type input "1101"
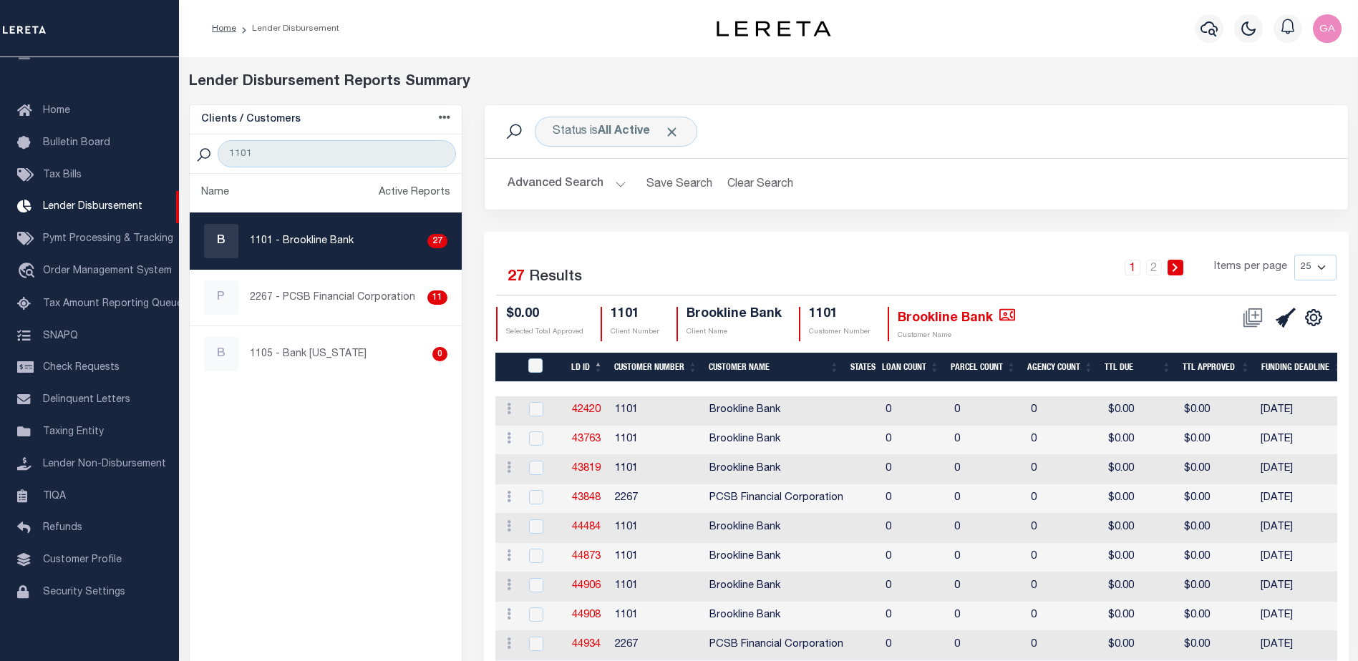
click at [611, 184] on button "Advanced Search" at bounding box center [566, 184] width 119 height 28
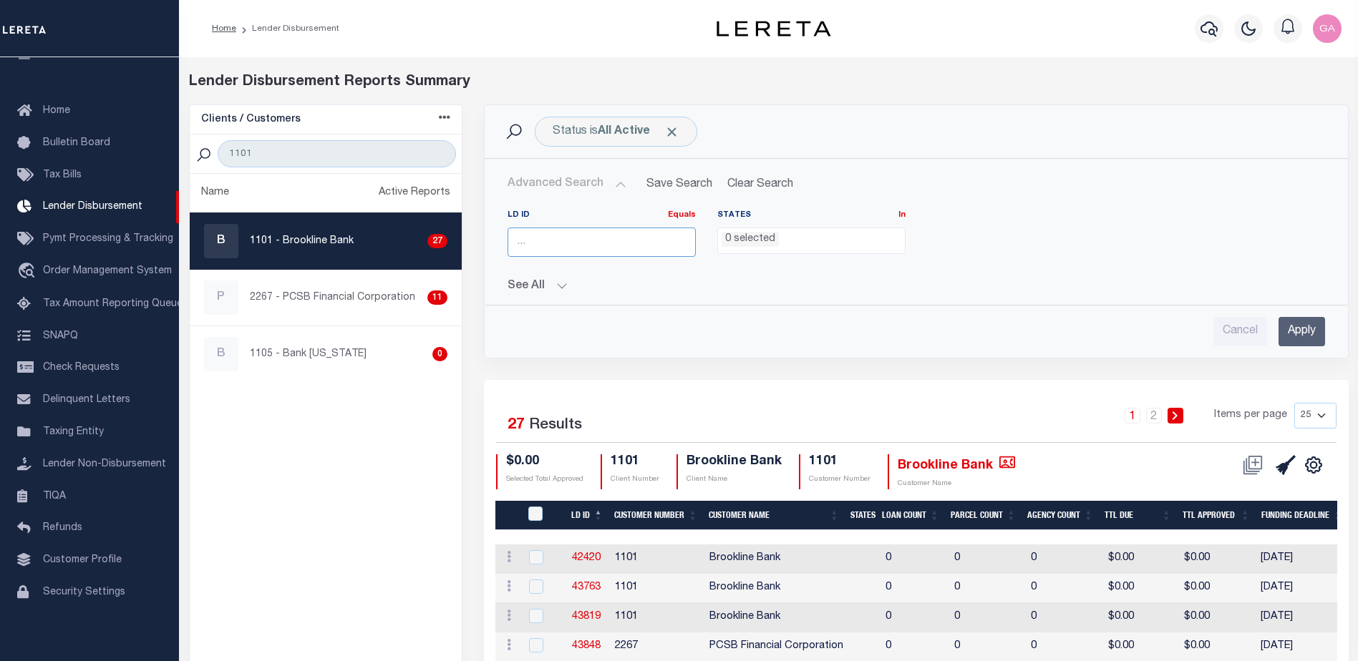
click at [589, 243] on input "number" at bounding box center [601, 242] width 188 height 29
click at [87, 244] on span "Pymt Processing & Tracking" at bounding box center [108, 239] width 130 height 10
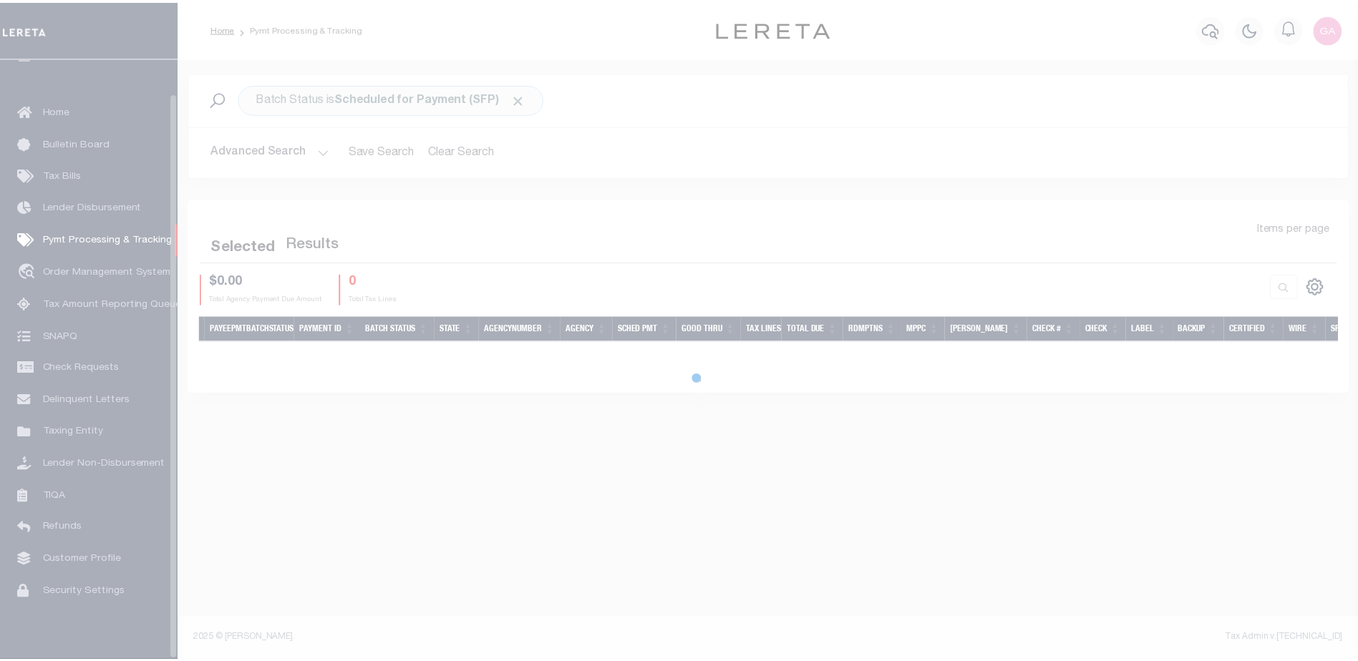
scroll to position [36, 0]
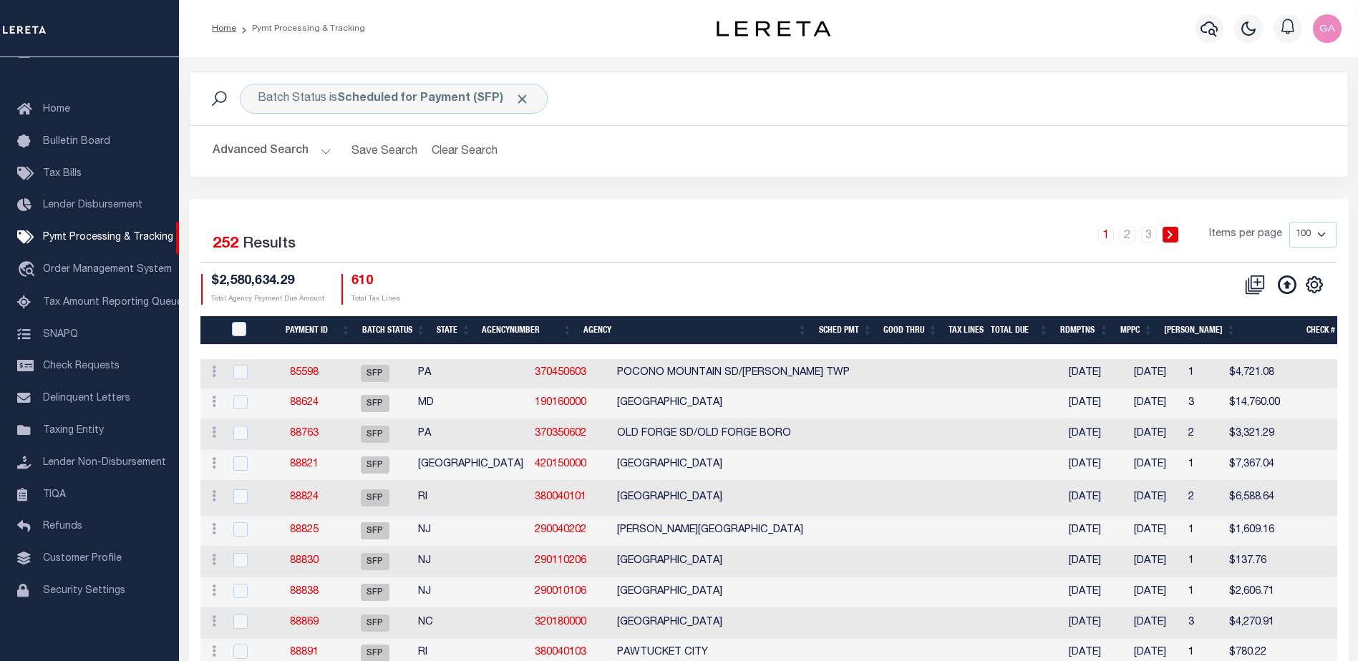
click at [324, 155] on button "Advanced Search" at bounding box center [272, 151] width 119 height 28
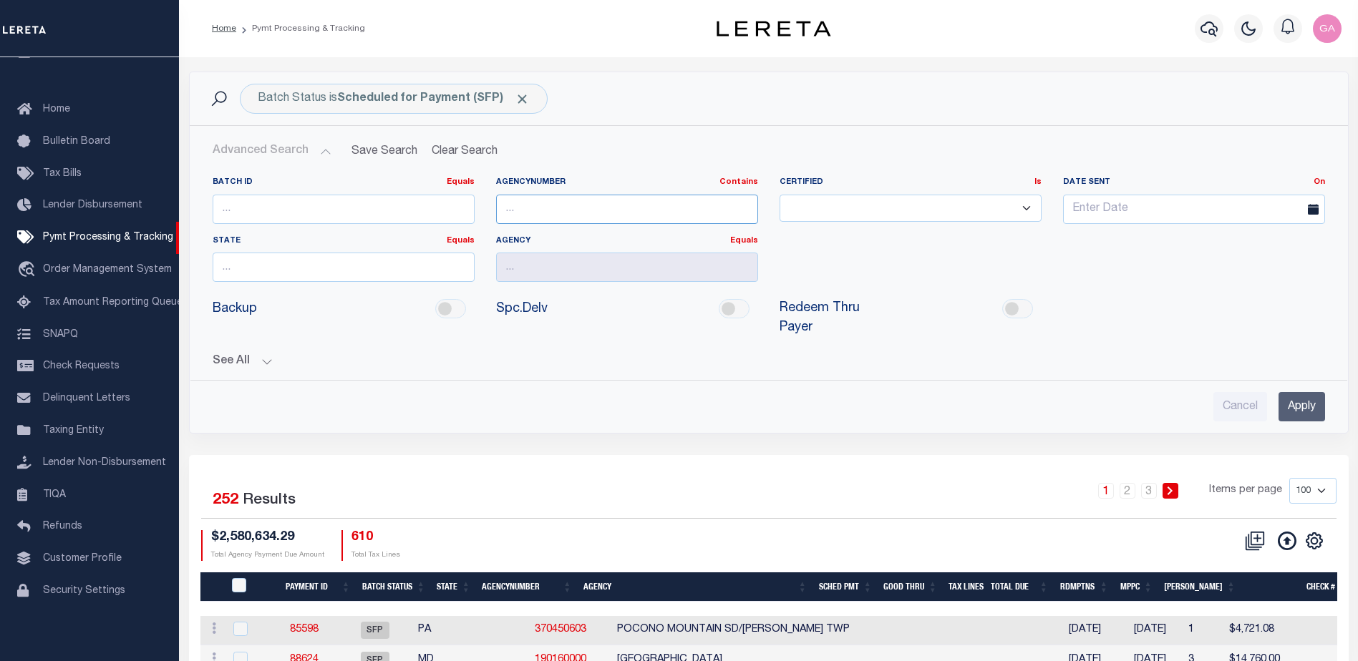
click at [543, 209] on input "text" at bounding box center [627, 209] width 262 height 29
paste input "200010210"
type input "200010210"
click at [1310, 394] on input "Apply" at bounding box center [1301, 406] width 47 height 29
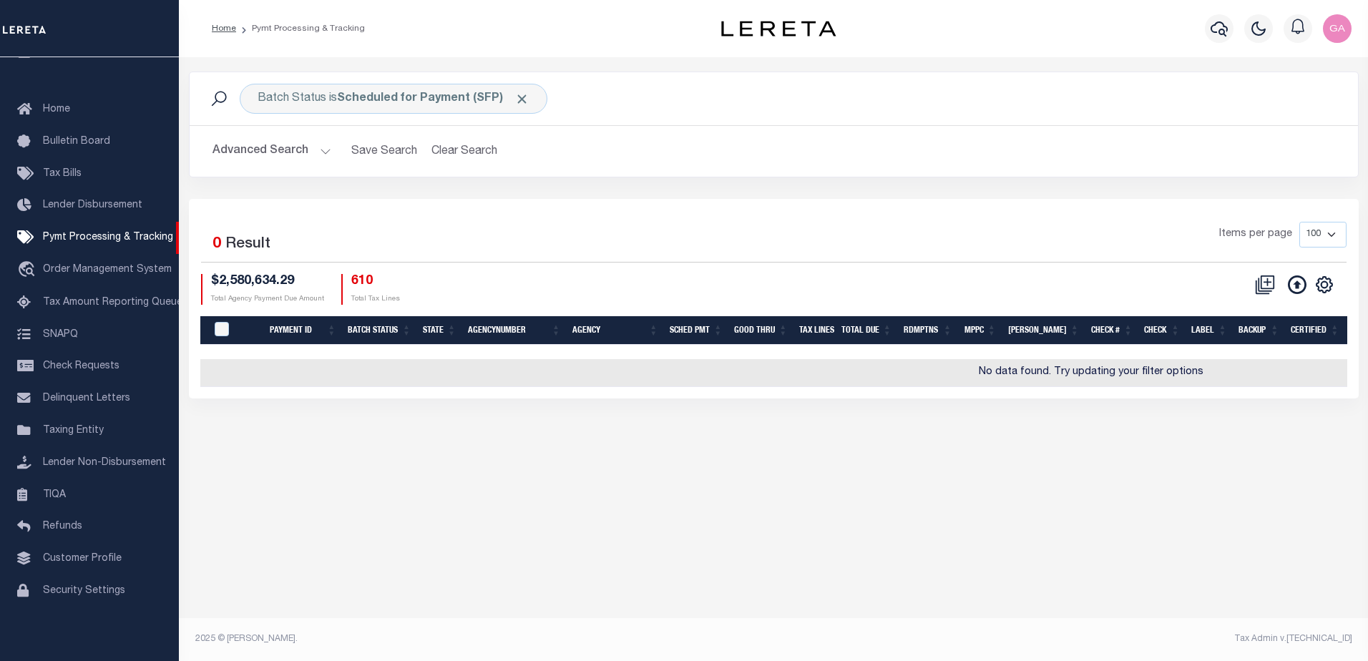
click at [319, 150] on button "Advanced Search" at bounding box center [272, 151] width 119 height 28
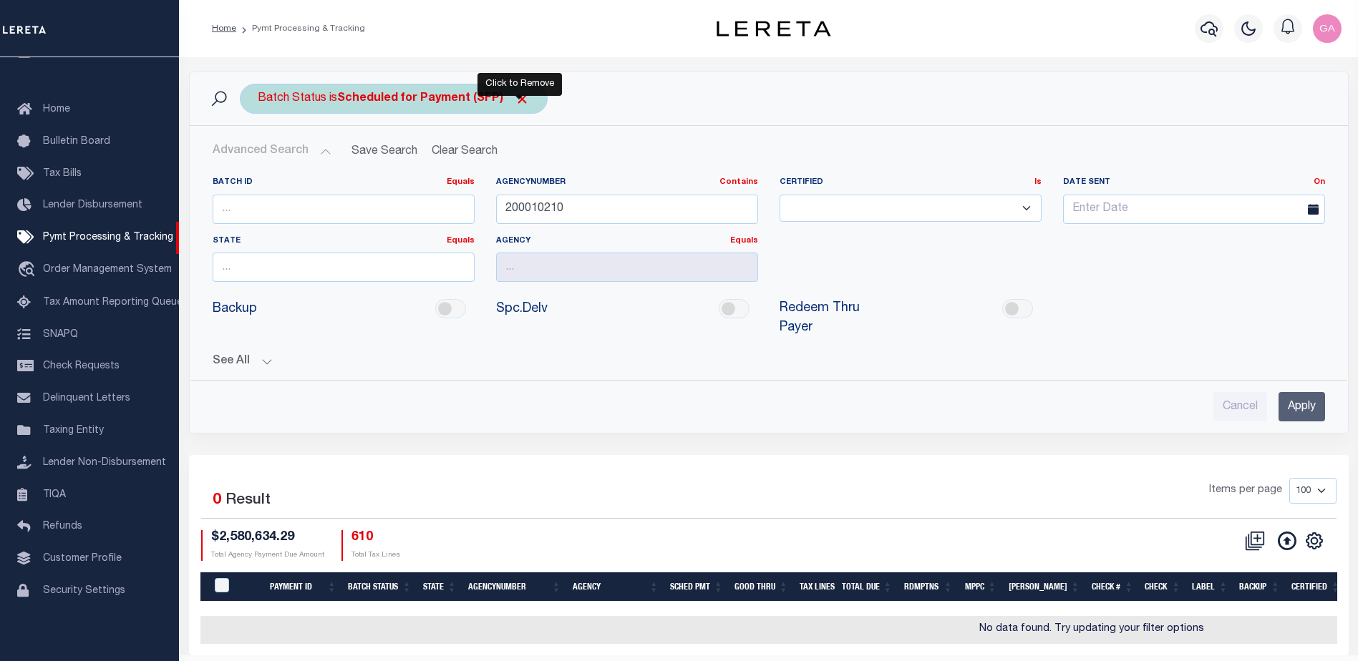
click at [515, 99] on span "Click to Remove" at bounding box center [522, 99] width 15 height 15
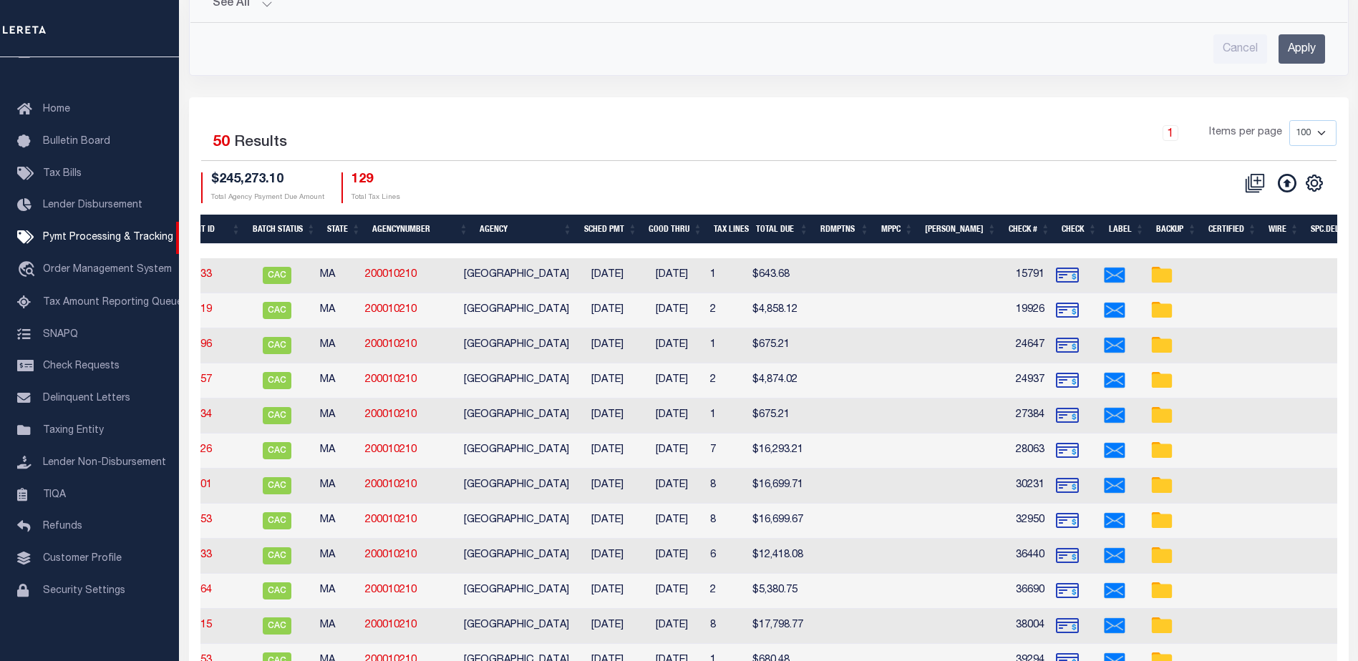
scroll to position [0, 0]
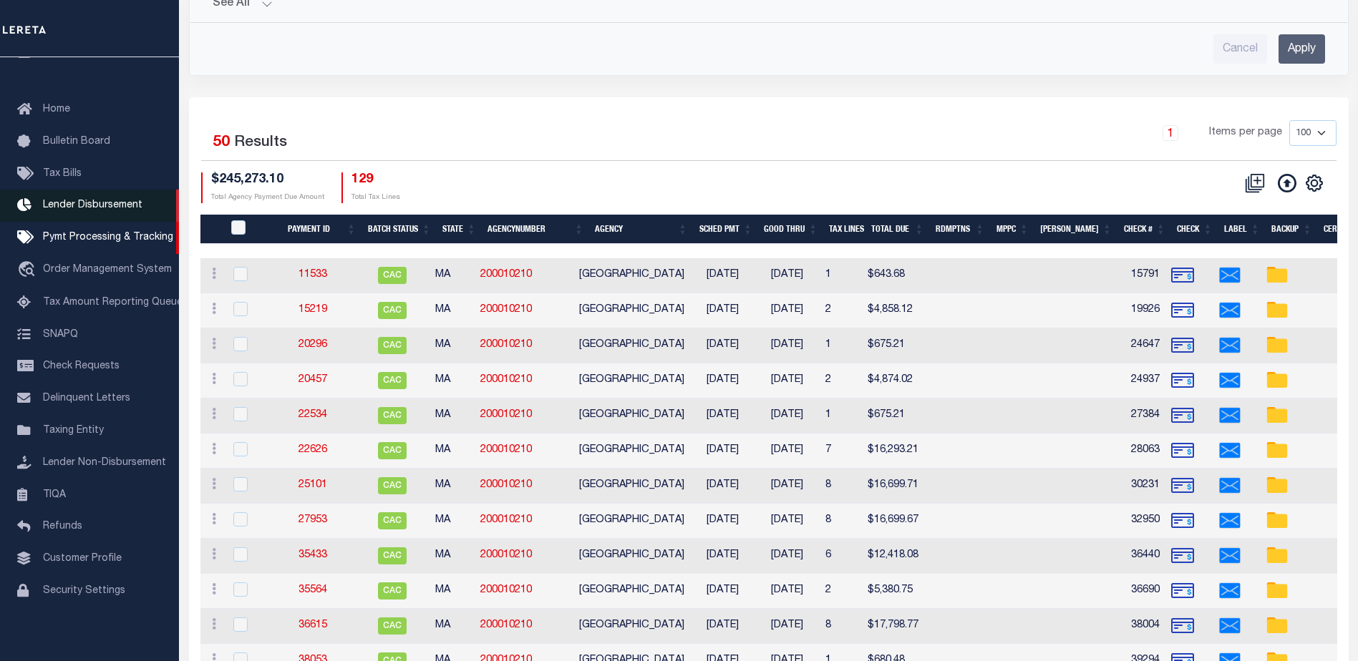
click at [81, 200] on span "Lender Disbursement" at bounding box center [92, 205] width 99 height 10
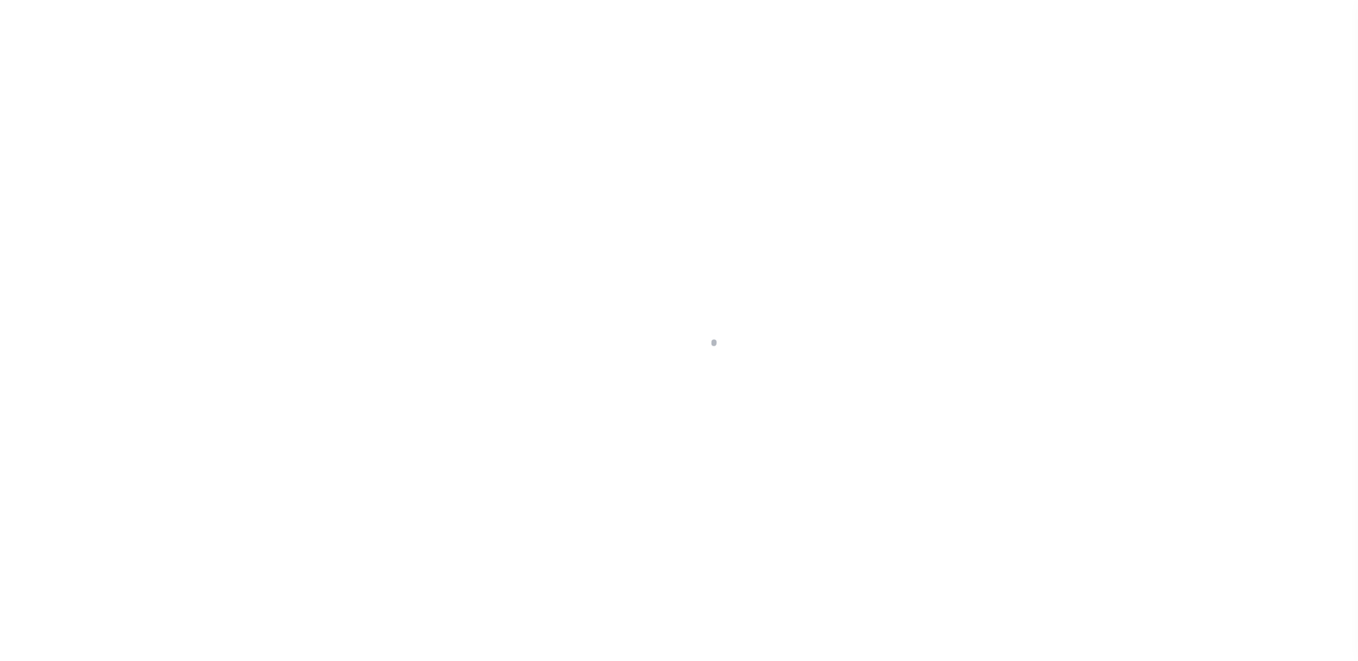
scroll to position [25, 0]
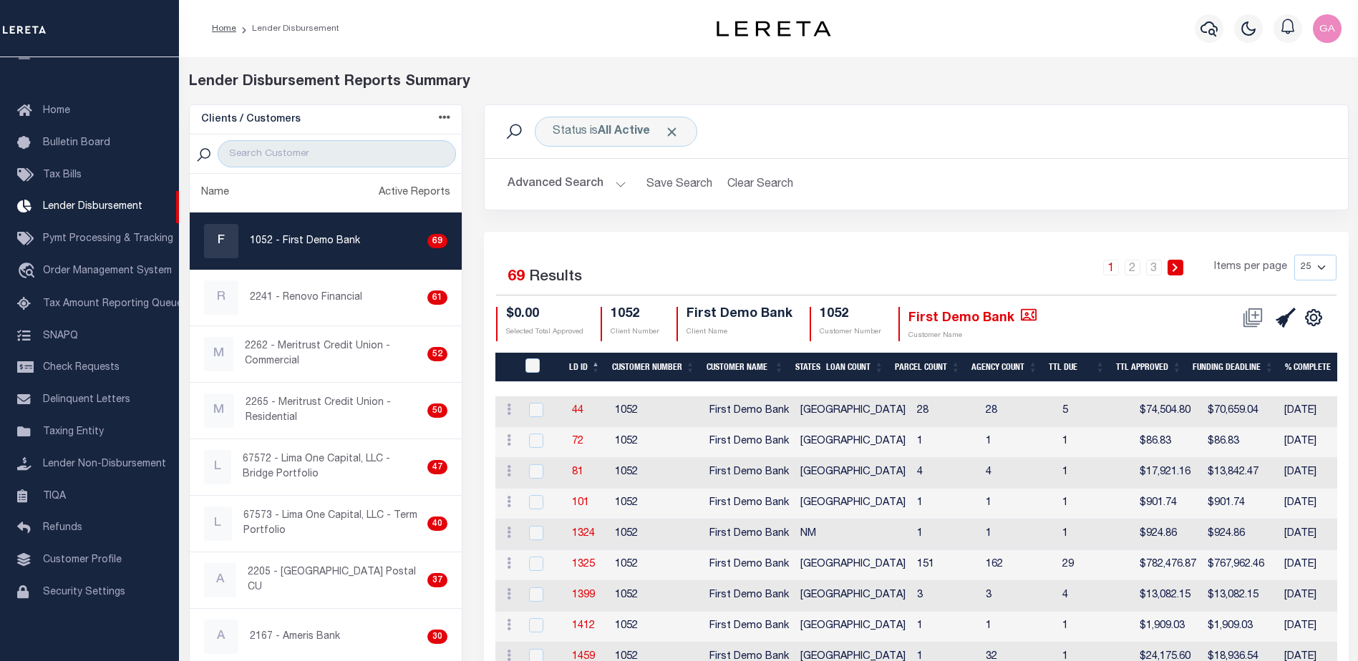
click at [615, 178] on button "Advanced Search" at bounding box center [566, 184] width 119 height 28
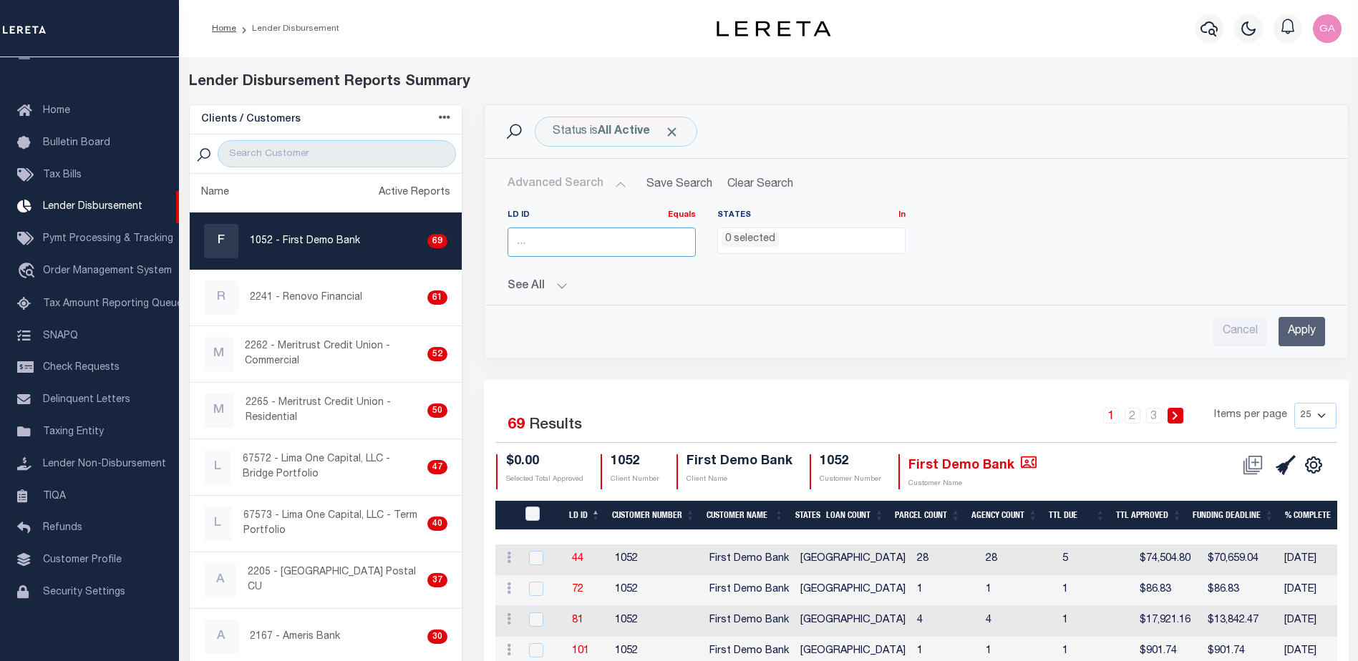
click at [581, 234] on input "number" at bounding box center [601, 242] width 188 height 29
click at [563, 243] on input "number" at bounding box center [601, 242] width 188 height 29
click at [557, 288] on button "See All" at bounding box center [915, 287] width 817 height 14
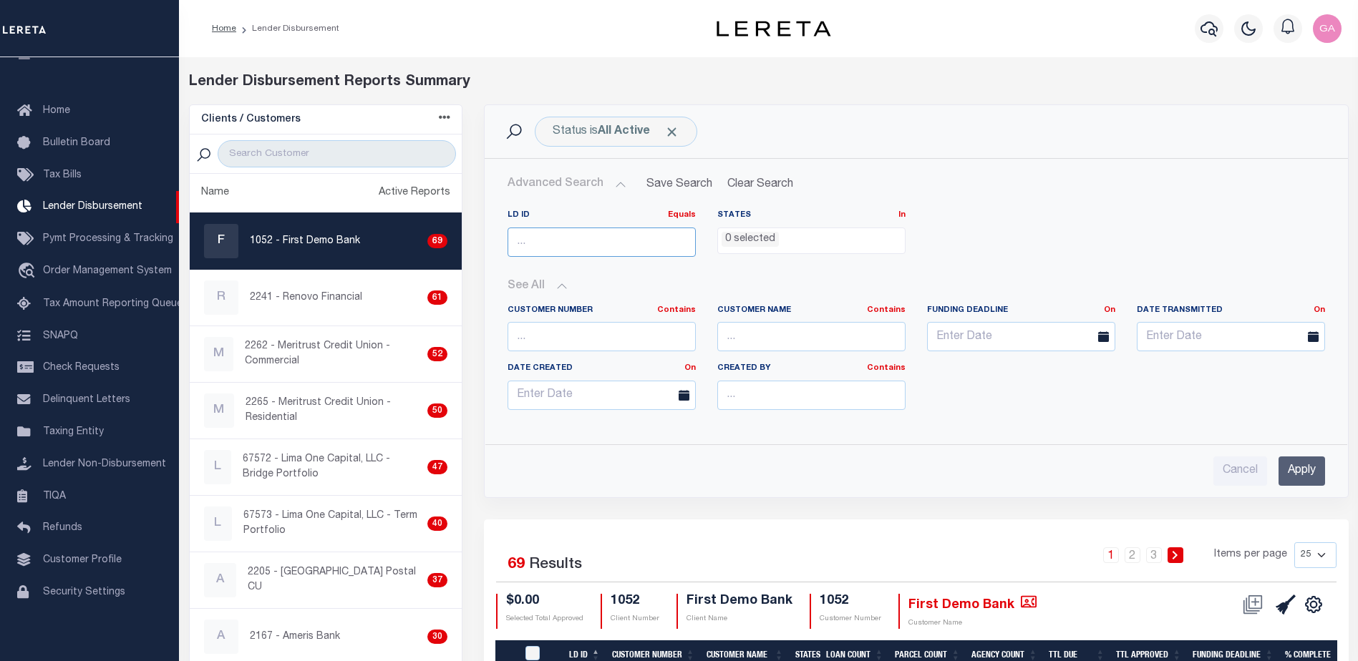
click at [580, 234] on input "number" at bounding box center [601, 242] width 188 height 29
paste input "45263"
type input "45263"
click at [1194, 424] on div "Customer Number Contains Contains Is Customer Name Contains Contains Is On On A…" at bounding box center [916, 363] width 839 height 140
click at [1304, 463] on input "Apply" at bounding box center [1301, 471] width 47 height 29
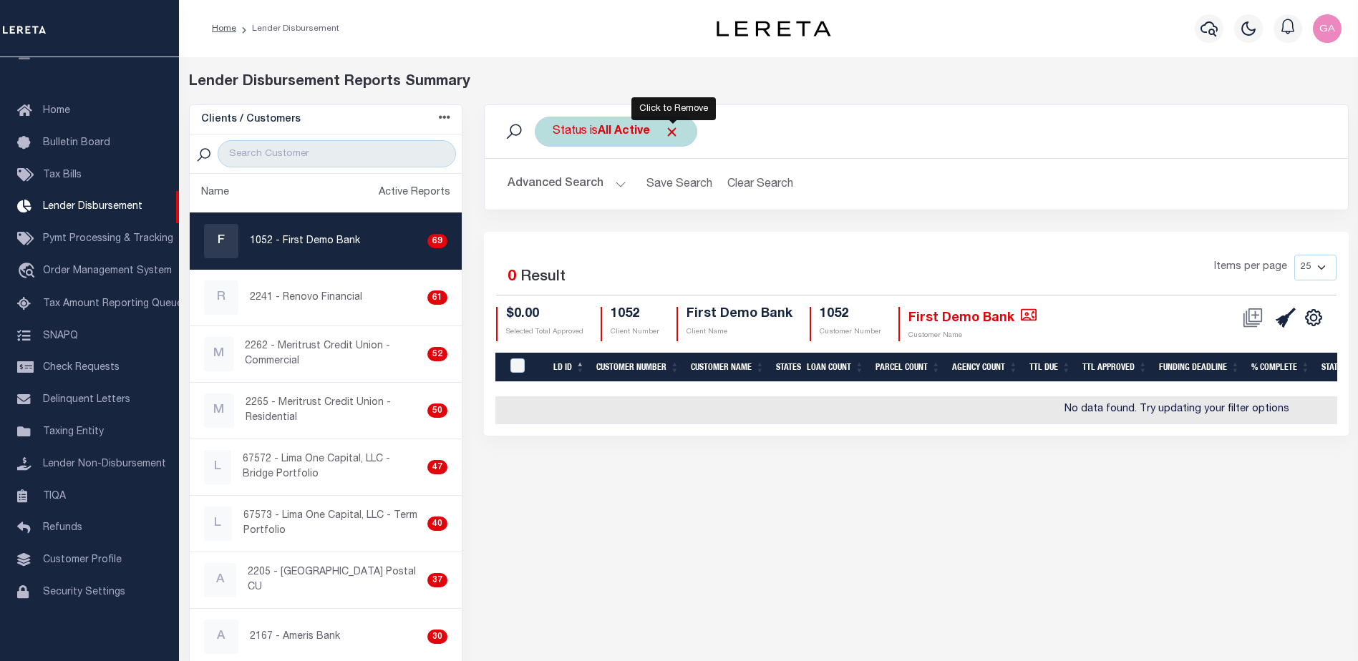
click at [672, 132] on span "Click to Remove" at bounding box center [671, 132] width 15 height 15
click at [611, 184] on button "Advanced Search" at bounding box center [566, 184] width 119 height 28
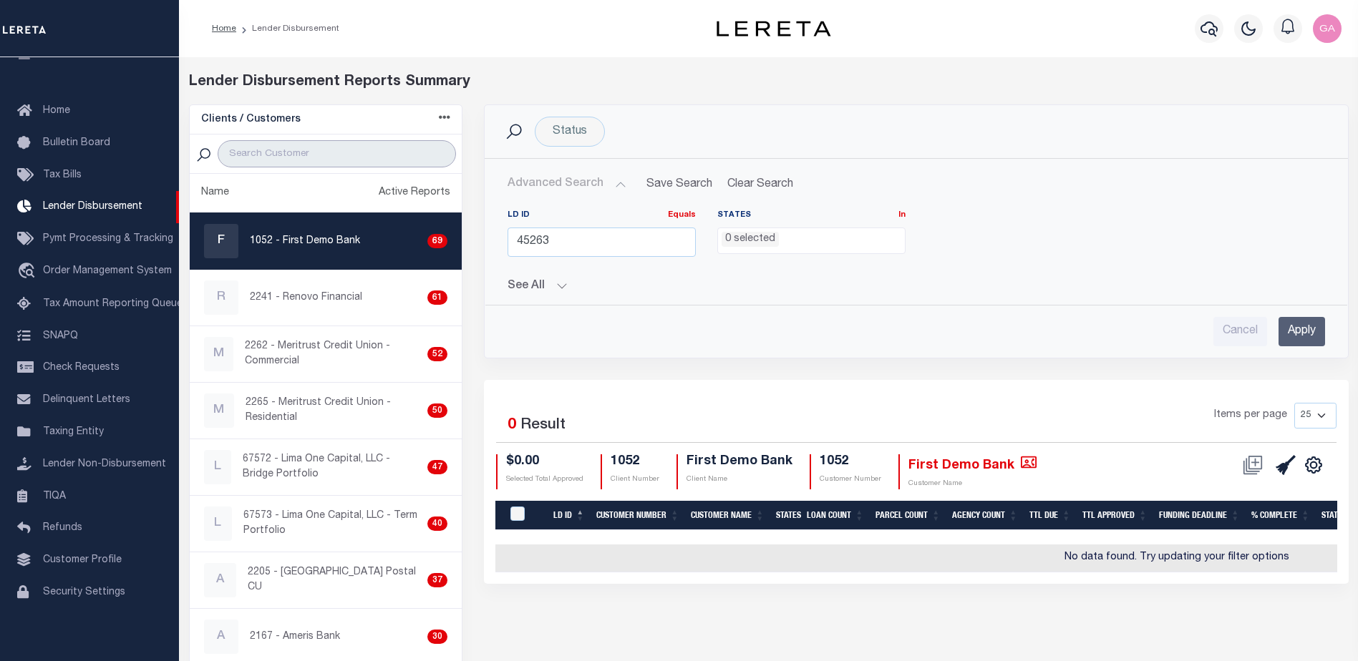
click at [293, 153] on input "search" at bounding box center [337, 153] width 238 height 27
type input "1101"
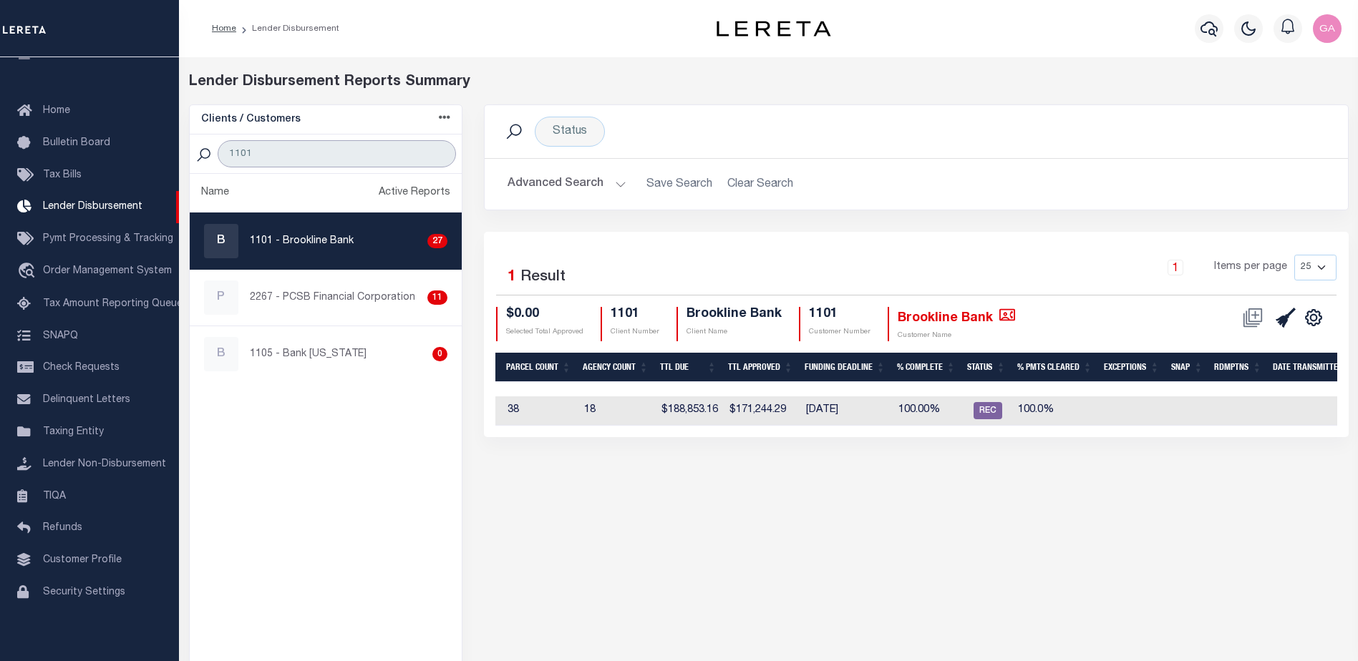
scroll to position [0, 577]
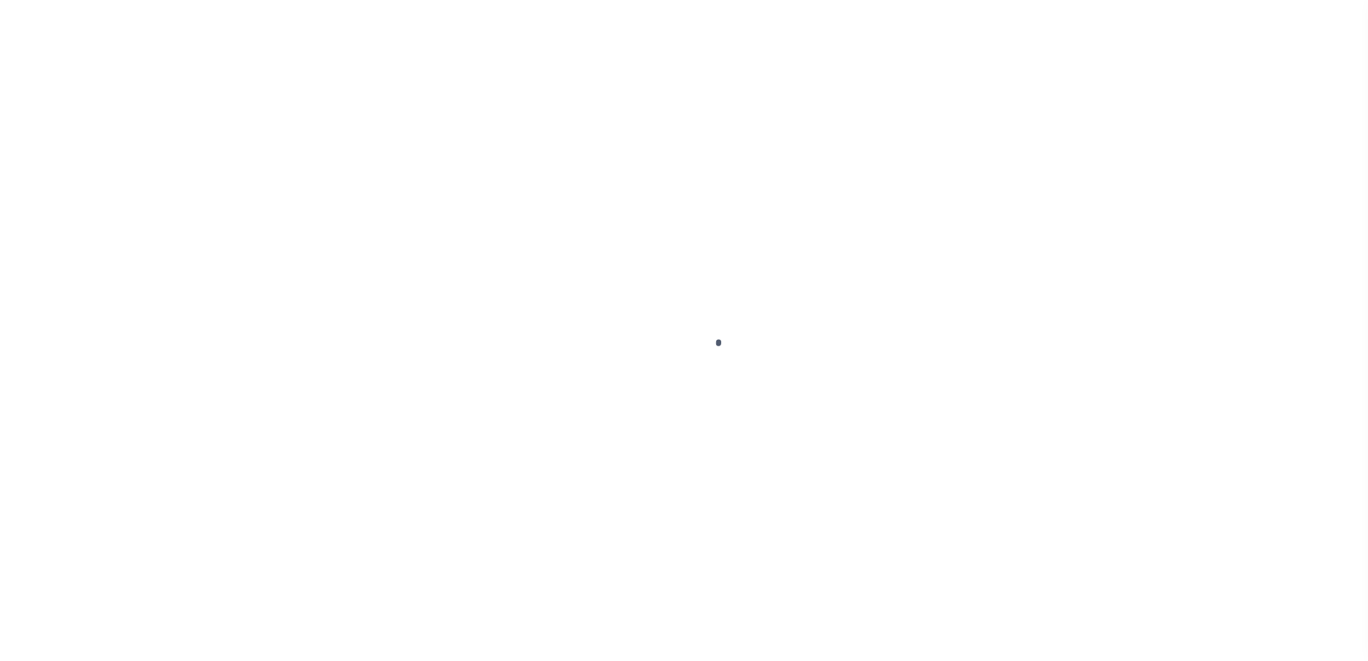
select select
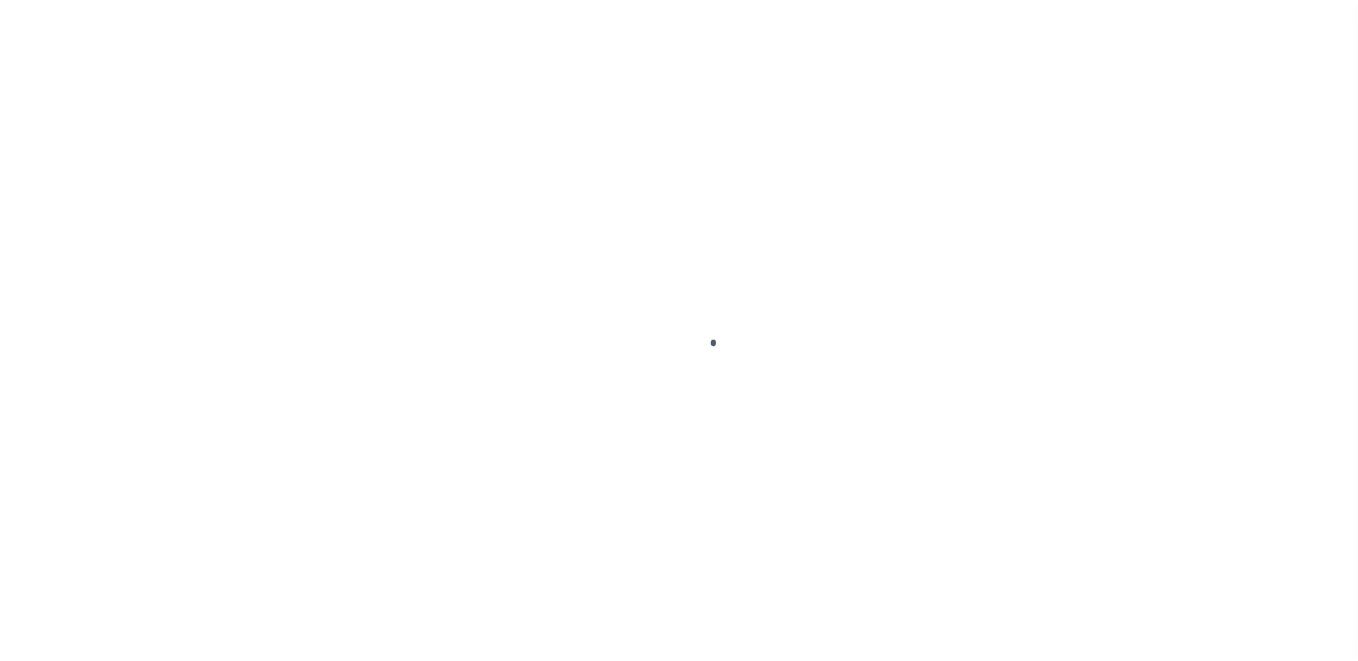
scroll to position [36, 0]
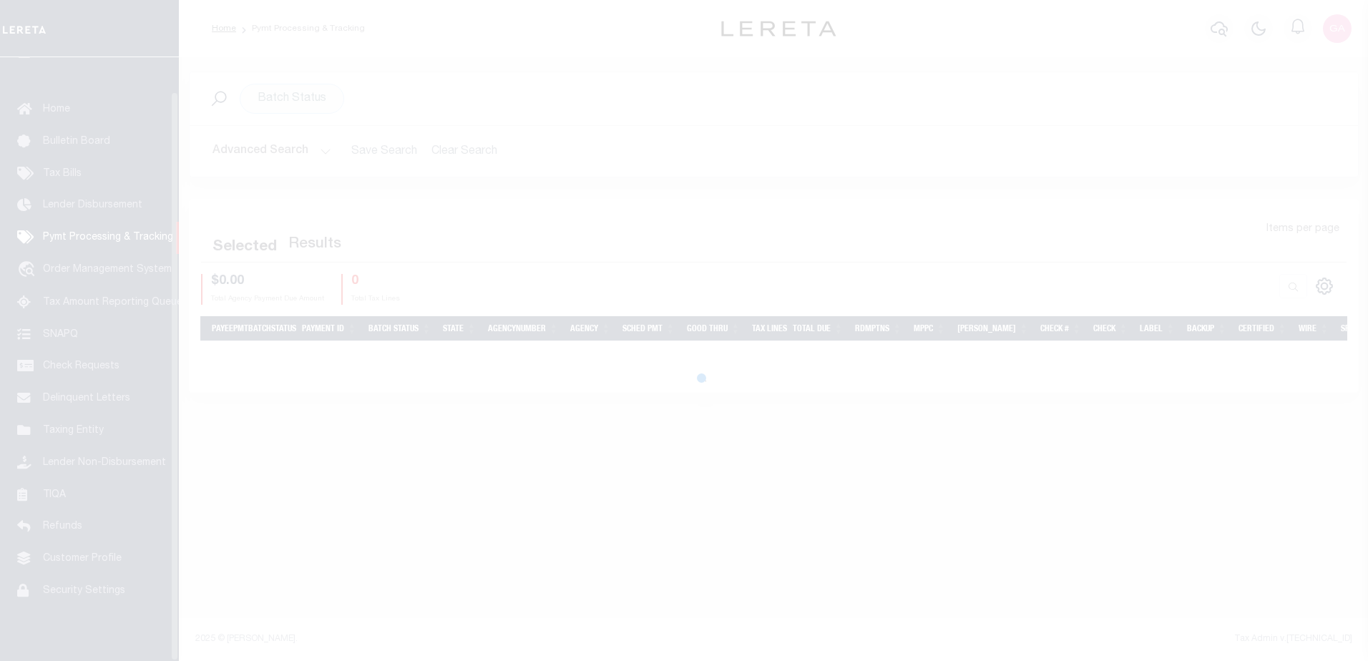
select select
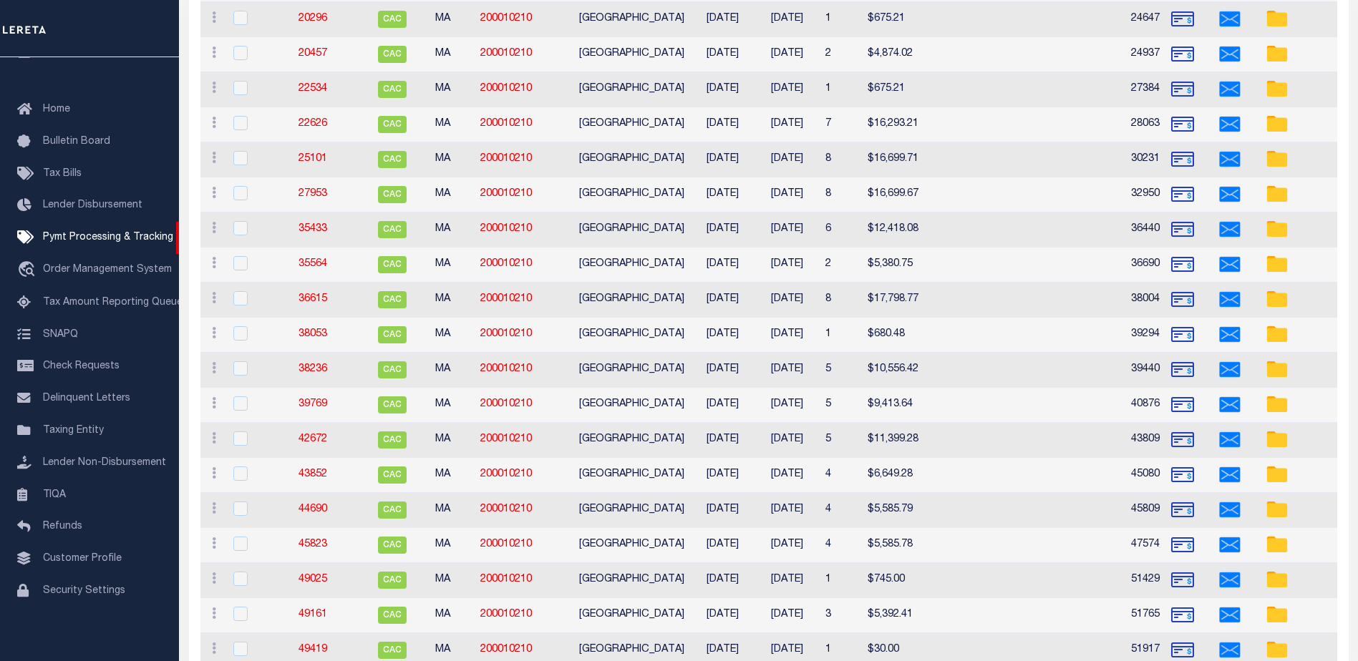
scroll to position [0, 0]
